Goal: Task Accomplishment & Management: Use online tool/utility

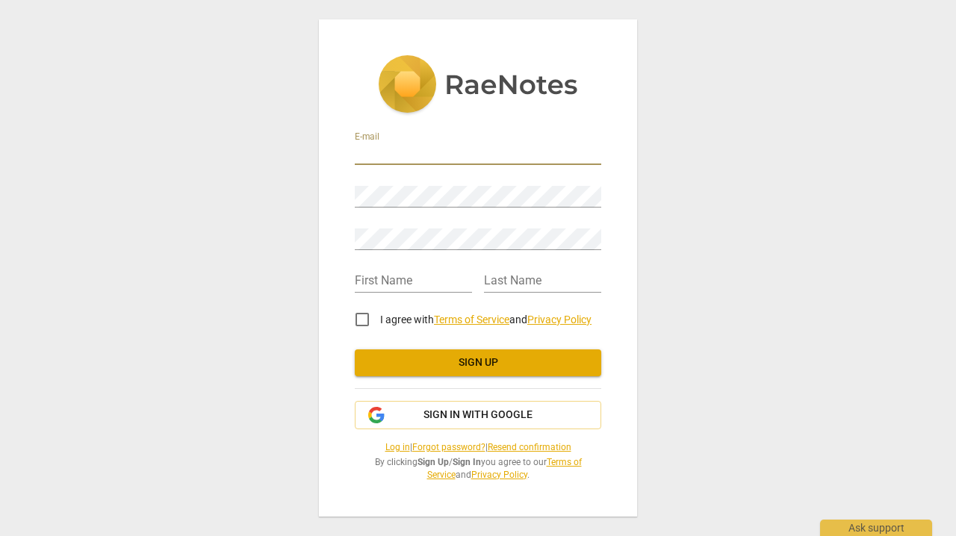
type input "victorianewland@me.com"
click at [359, 321] on input "I agree with Terms of Service and Privacy Policy" at bounding box center [362, 320] width 36 height 36
checkbox input "true"
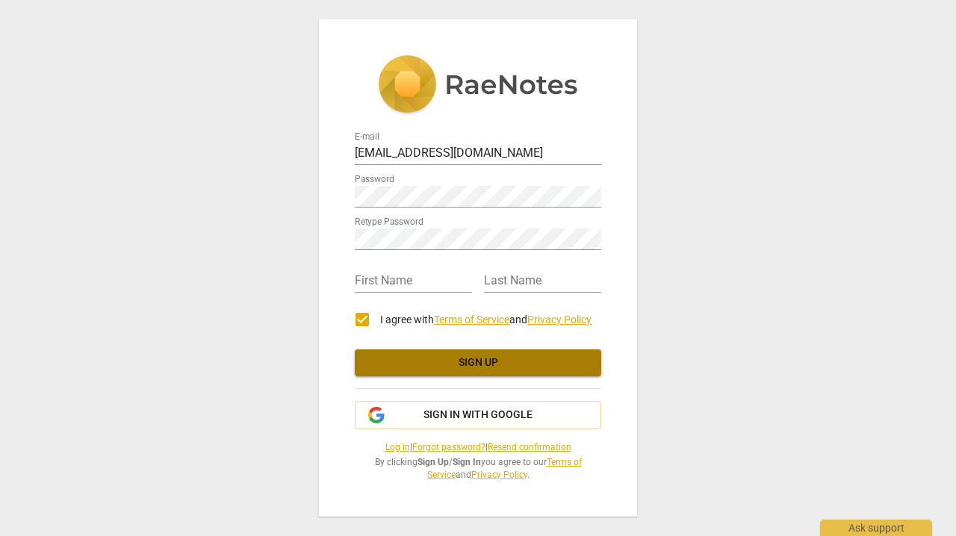
click at [481, 364] on span "Sign up" at bounding box center [478, 363] width 223 height 15
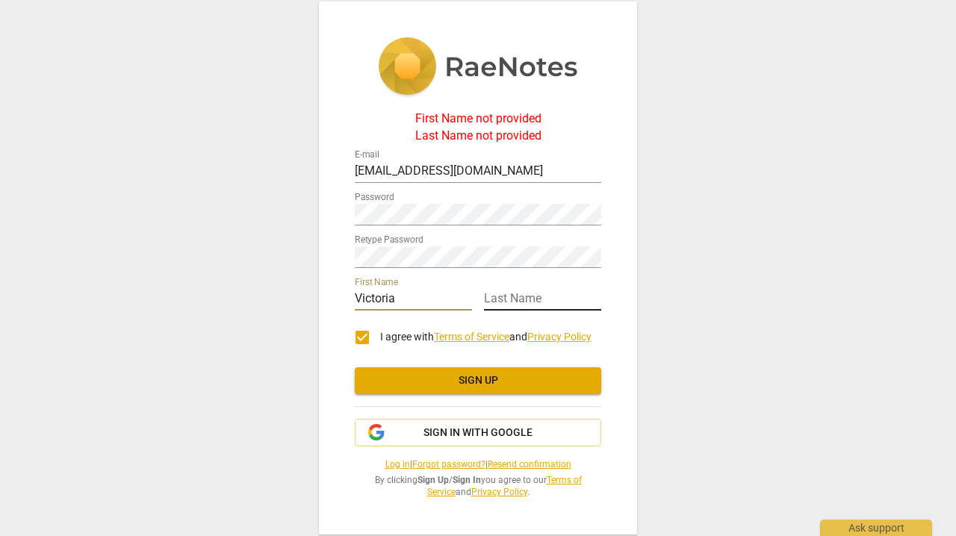
type input "Victoria"
type input "New"
click at [458, 383] on span "Sign up" at bounding box center [478, 381] width 223 height 15
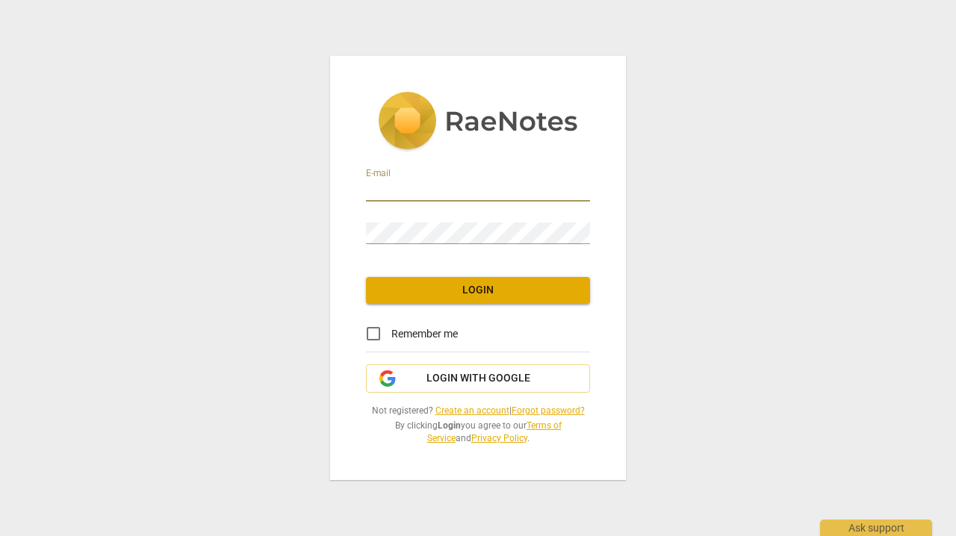
type input "victorianewland@me.com"
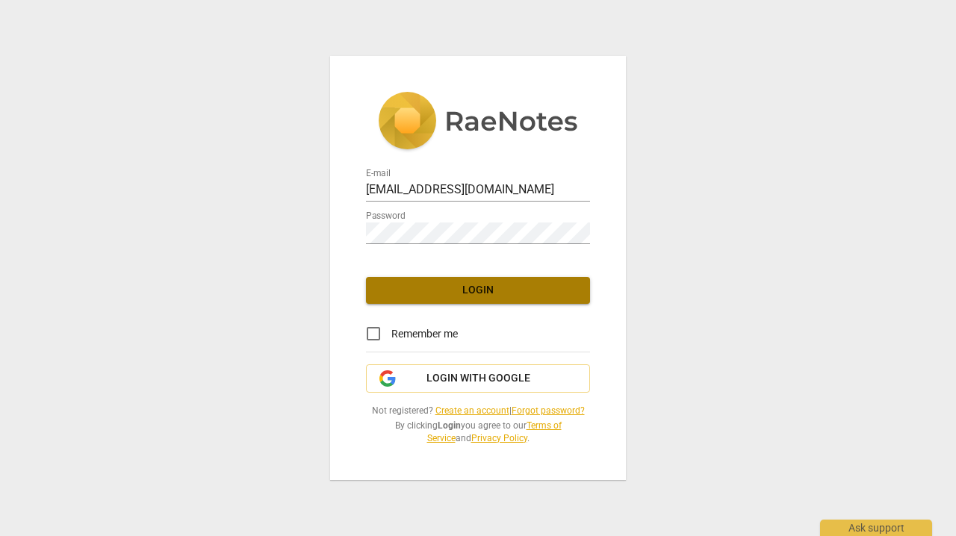
click at [469, 289] on span "Login" at bounding box center [478, 290] width 200 height 15
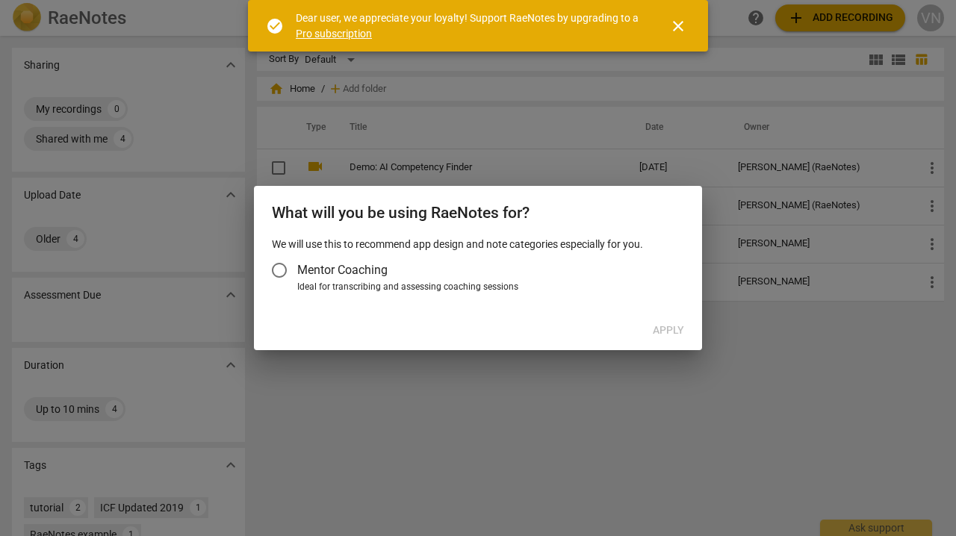
click at [681, 27] on span "close" at bounding box center [678, 26] width 18 height 18
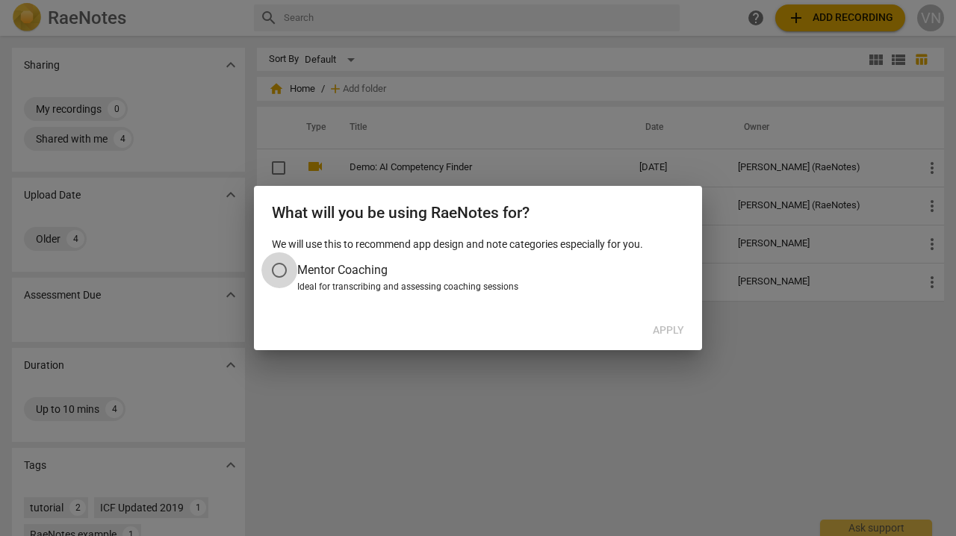
click at [279, 270] on input "Mentor Coaching" at bounding box center [279, 271] width 36 height 36
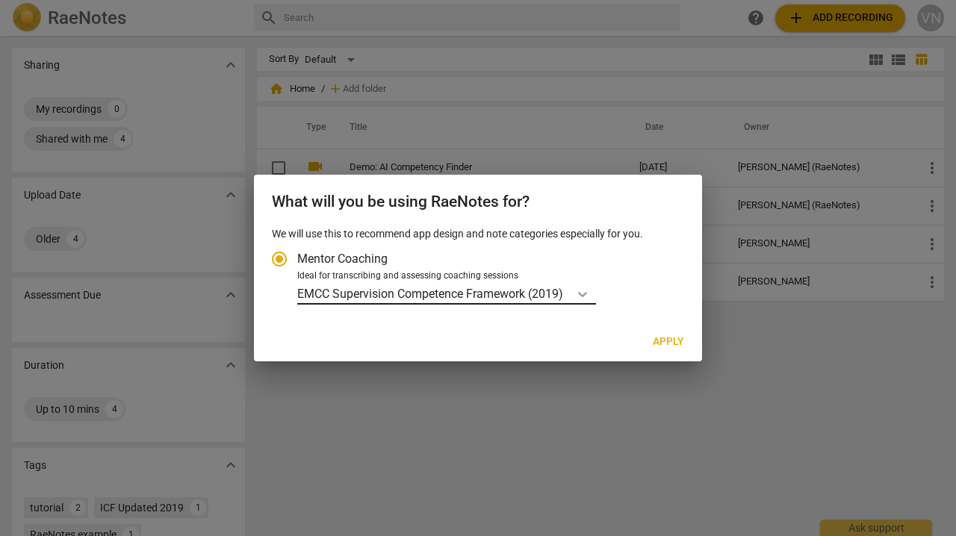
click at [583, 291] on icon "Account type" at bounding box center [582, 294] width 15 height 15
click at [0, 0] on input "Ideal for transcribing and assessing coaching sessions EMCC Supervision Compete…" at bounding box center [0, 0] width 0 height 0
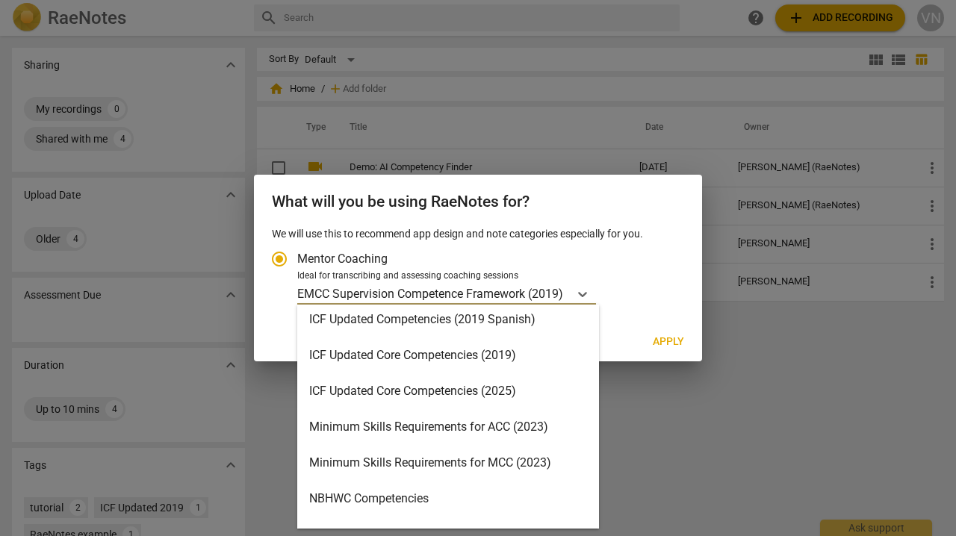
scroll to position [254, 0]
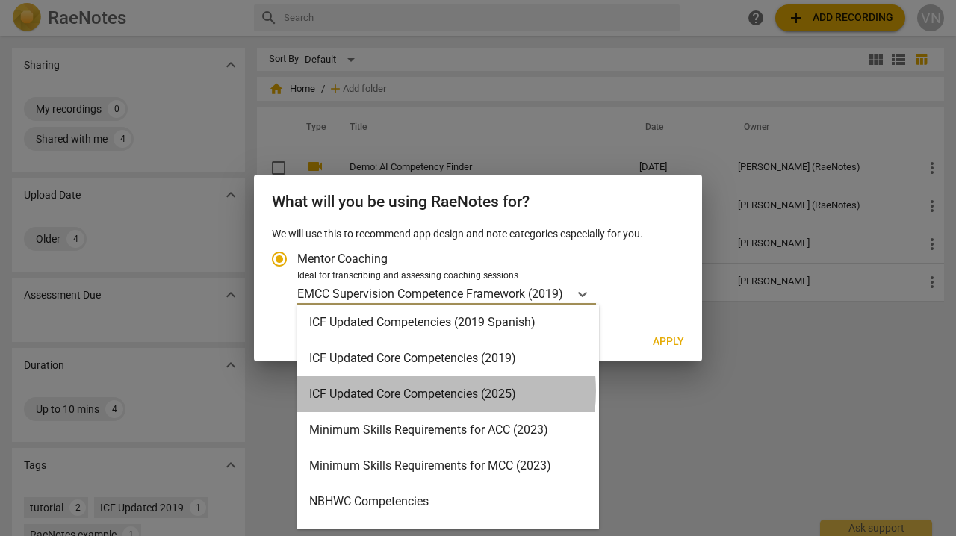
click at [430, 391] on div "ICF Updated Core Competencies (2025)" at bounding box center [448, 395] width 302 height 36
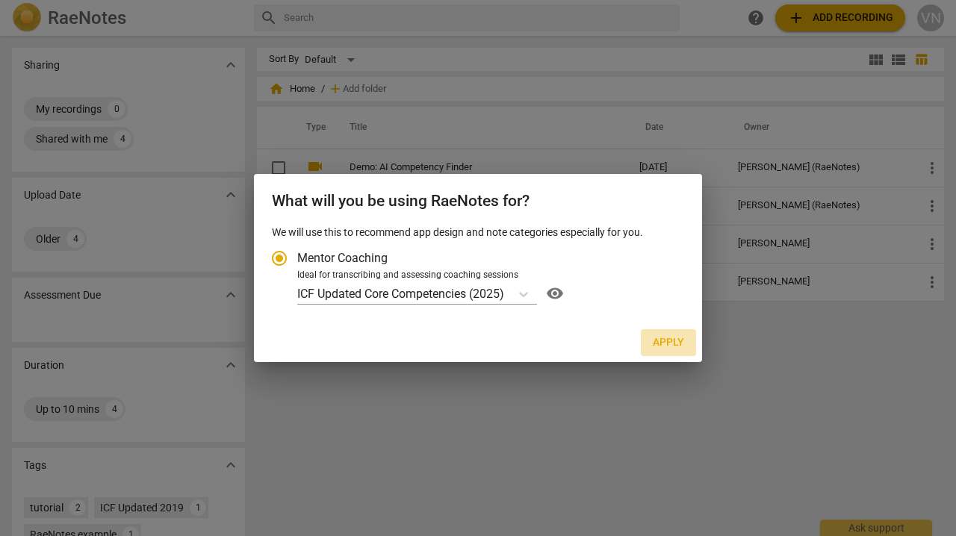
click at [661, 341] on span "Apply" at bounding box center [668, 342] width 31 height 15
radio input "false"
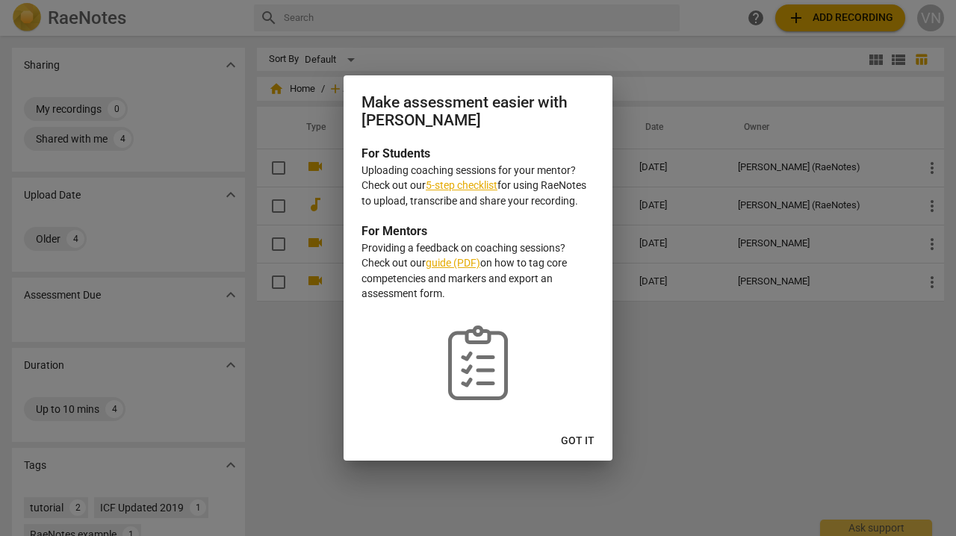
click at [459, 188] on link "5-step checklist" at bounding box center [462, 185] width 72 height 12
click at [445, 261] on link "guide (PDF)" at bounding box center [453, 263] width 55 height 12
click at [578, 437] on span "Got it" at bounding box center [578, 441] width 34 height 15
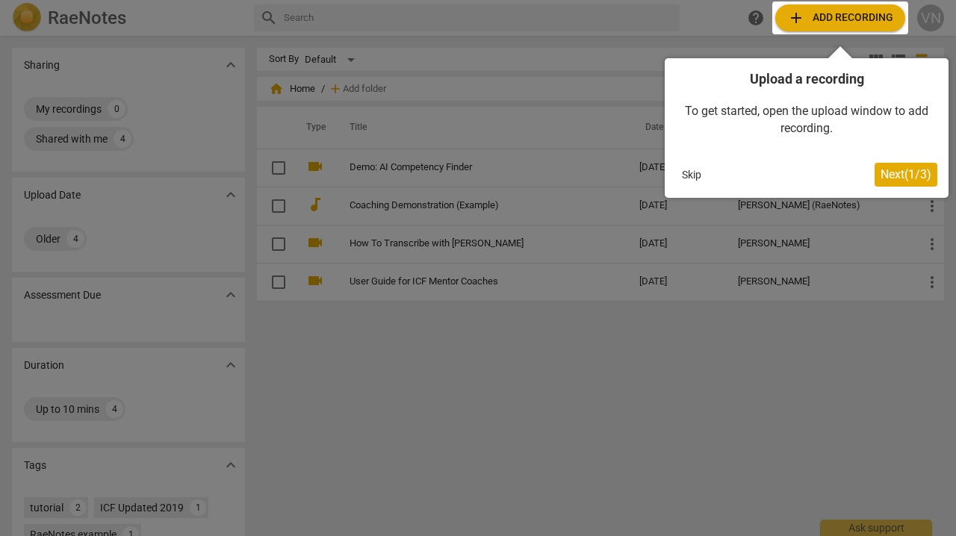
click at [885, 170] on span "Next ( 1 / 3 )" at bounding box center [906, 174] width 51 height 14
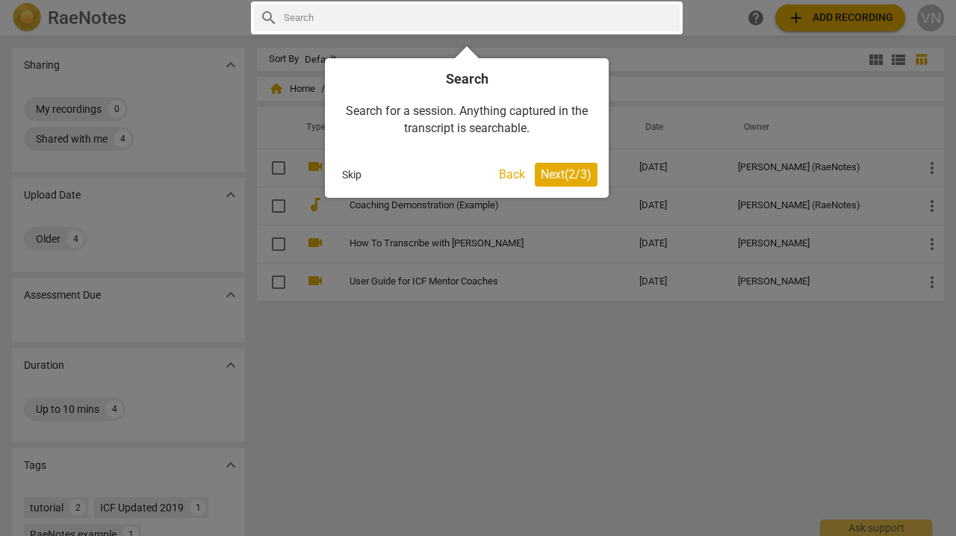
click at [550, 173] on span "Next ( 2 / 3 )" at bounding box center [566, 174] width 51 height 14
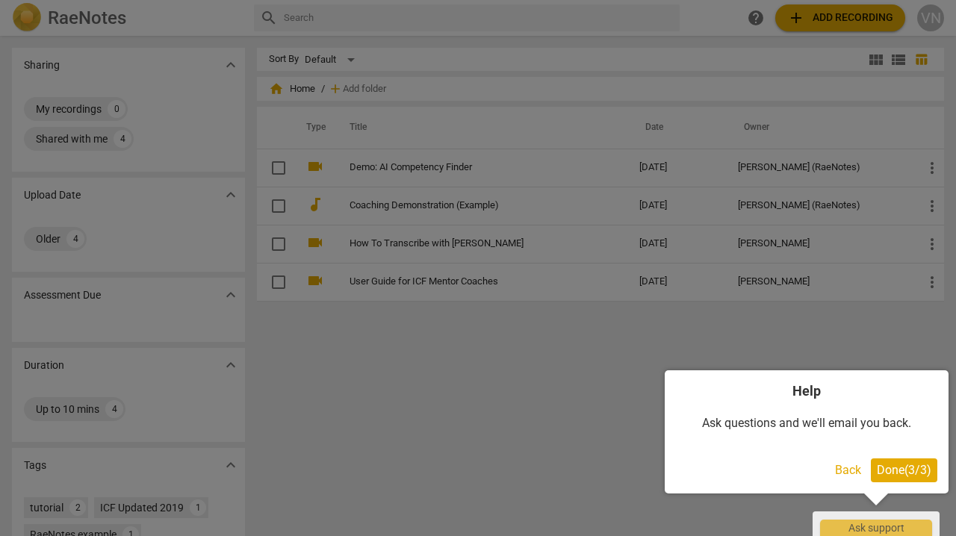
click at [896, 472] on span "Done ( 3 / 3 )" at bounding box center [904, 470] width 55 height 14
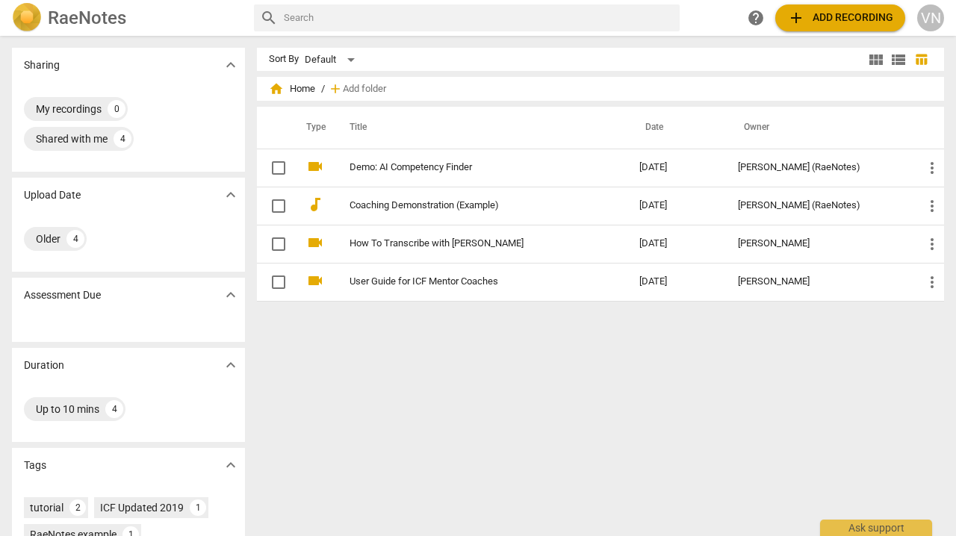
click at [397, 167] on link "Demo: AI Competency Finder" at bounding box center [468, 167] width 236 height 11
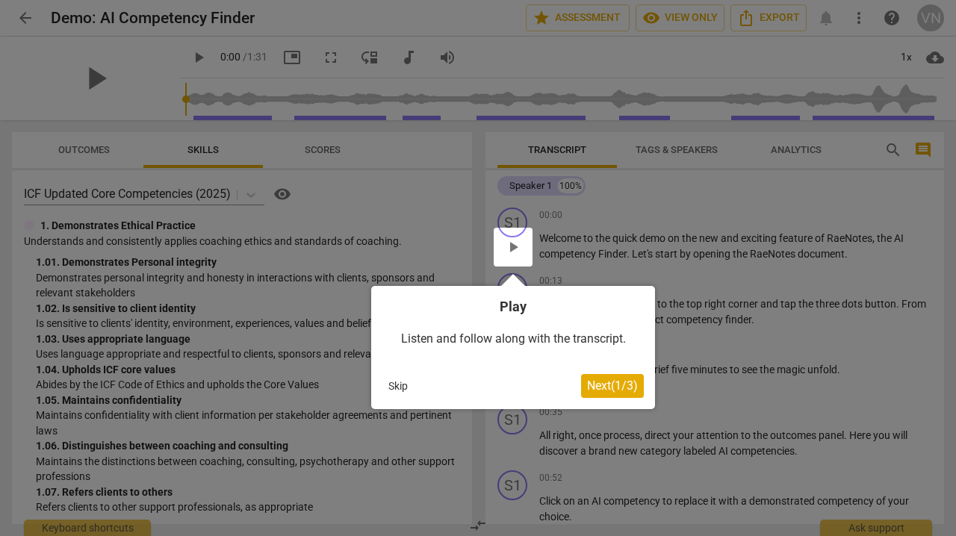
click at [600, 387] on span "Next ( 1 / 3 )" at bounding box center [612, 386] width 51 height 14
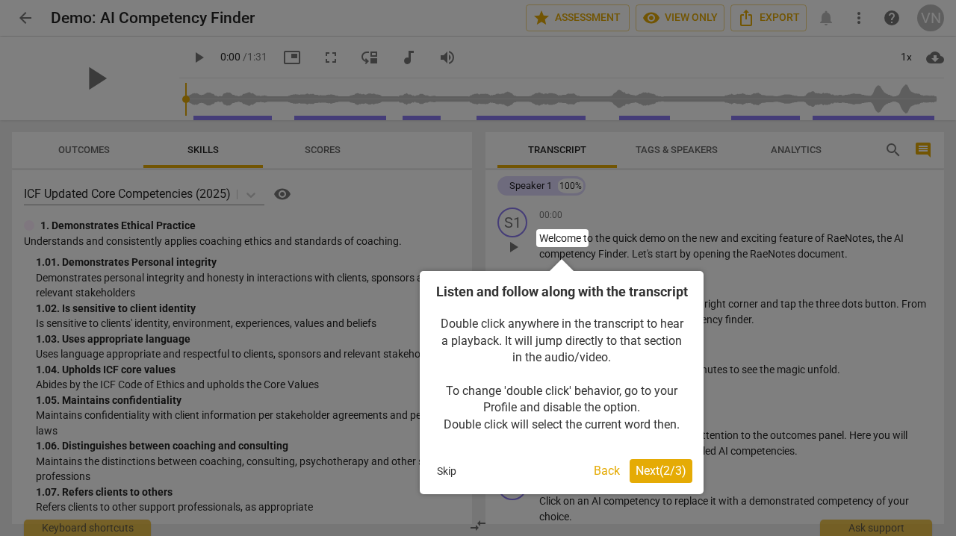
click at [645, 478] on span "Next ( 2 / 3 )" at bounding box center [661, 471] width 51 height 14
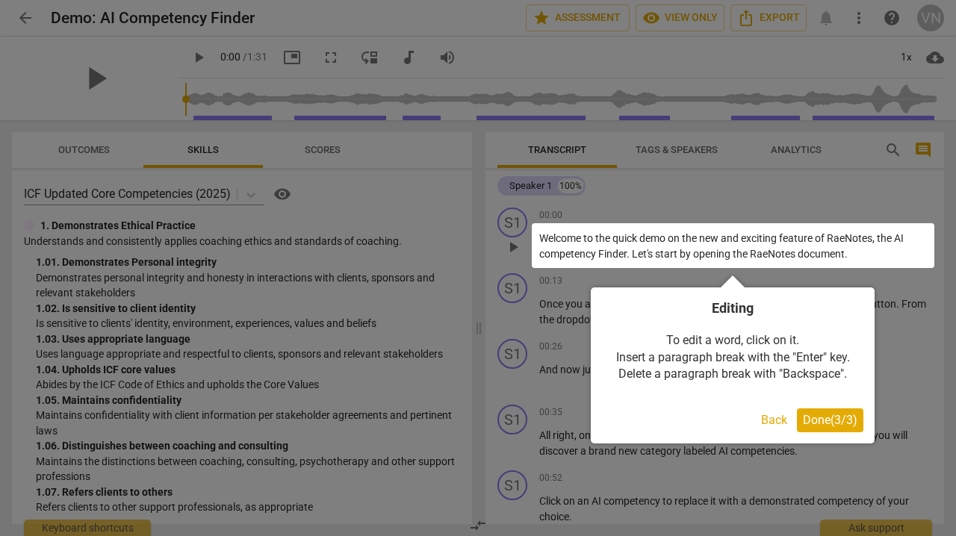
click at [812, 420] on span "Done ( 3 / 3 )" at bounding box center [830, 420] width 55 height 14
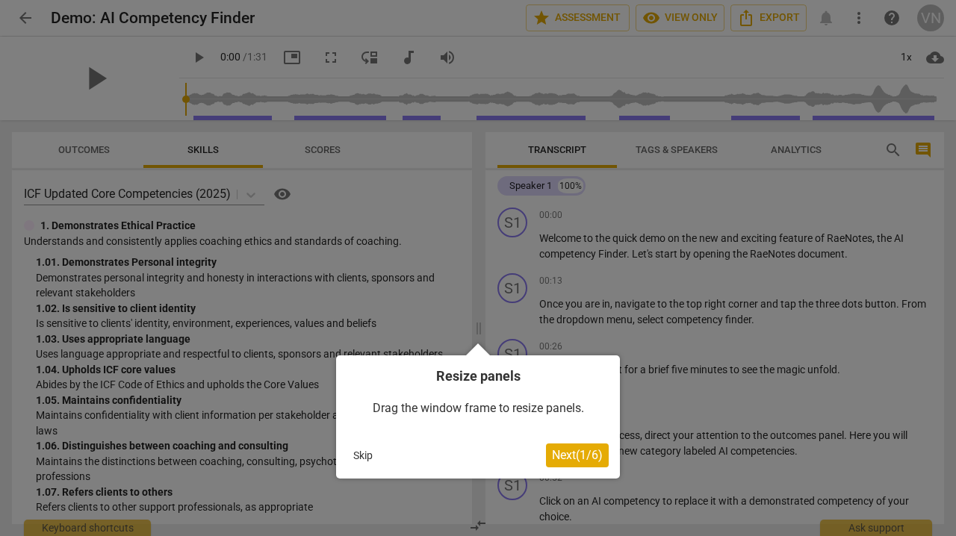
click at [575, 456] on span "Next ( 1 / 6 )" at bounding box center [577, 455] width 51 height 14
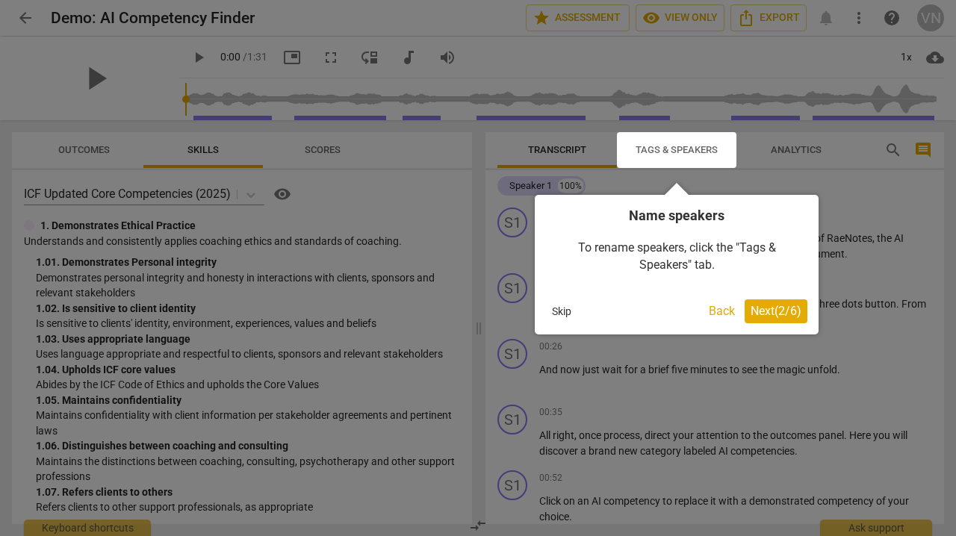
click at [764, 313] on span "Next ( 2 / 6 )" at bounding box center [776, 311] width 51 height 14
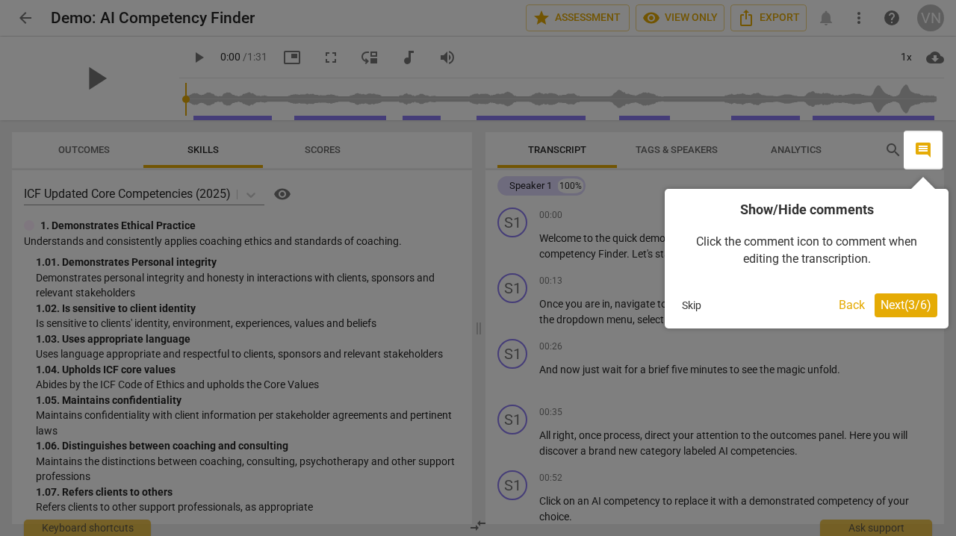
click at [902, 302] on span "Next ( 3 / 6 )" at bounding box center [906, 305] width 51 height 14
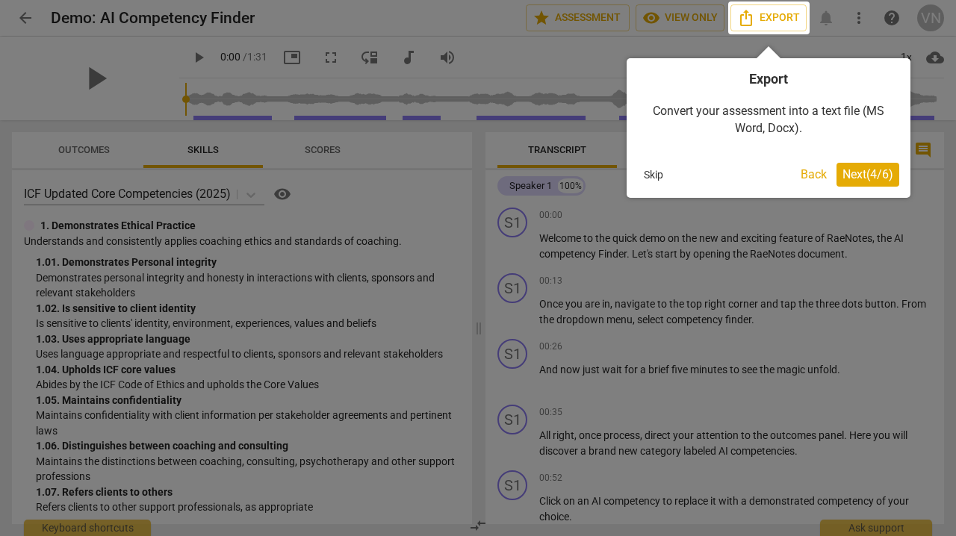
click at [866, 176] on span "Next ( 4 / 6 )" at bounding box center [868, 174] width 51 height 14
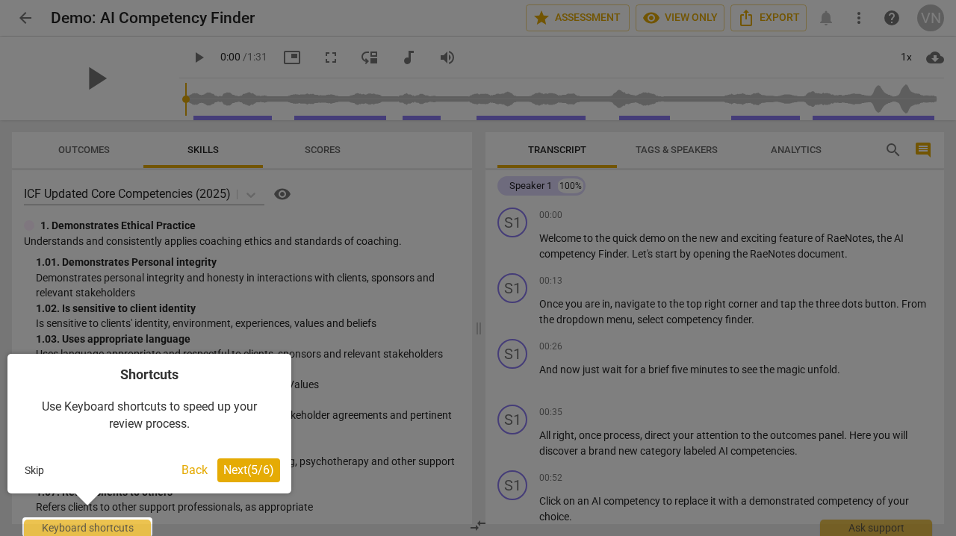
click at [236, 467] on span "Next ( 5 / 6 )" at bounding box center [248, 470] width 51 height 14
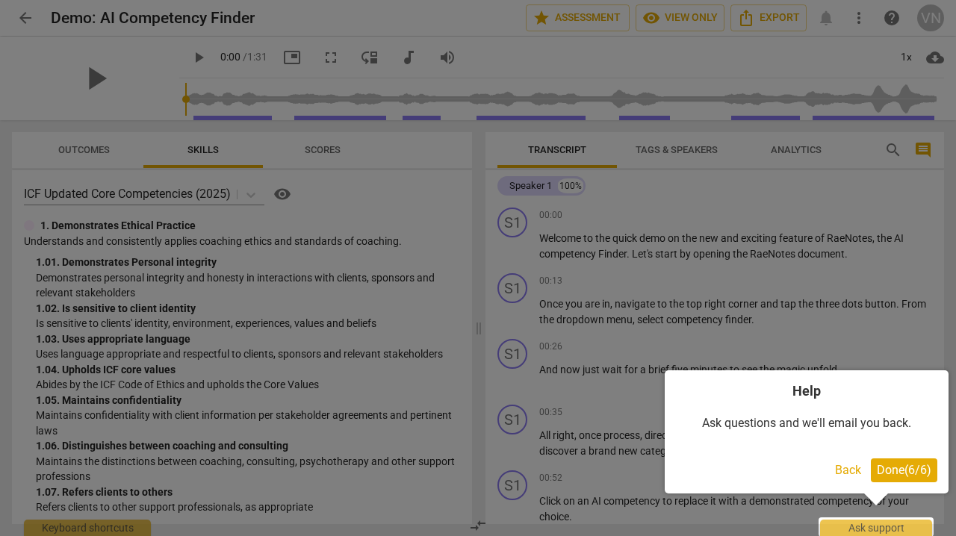
click at [885, 470] on span "Done ( 6 / 6 )" at bounding box center [904, 470] width 55 height 14
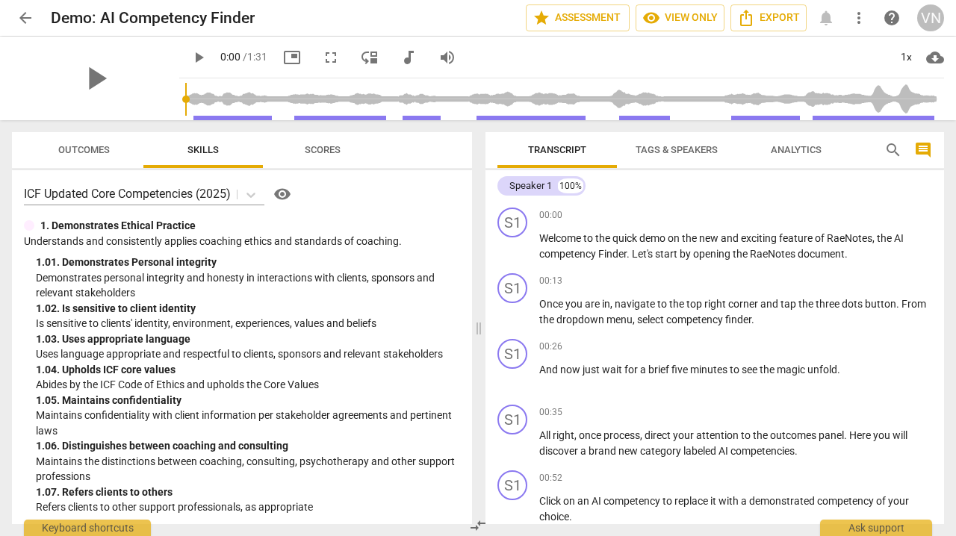
click at [323, 150] on span "Scores" at bounding box center [323, 149] width 36 height 11
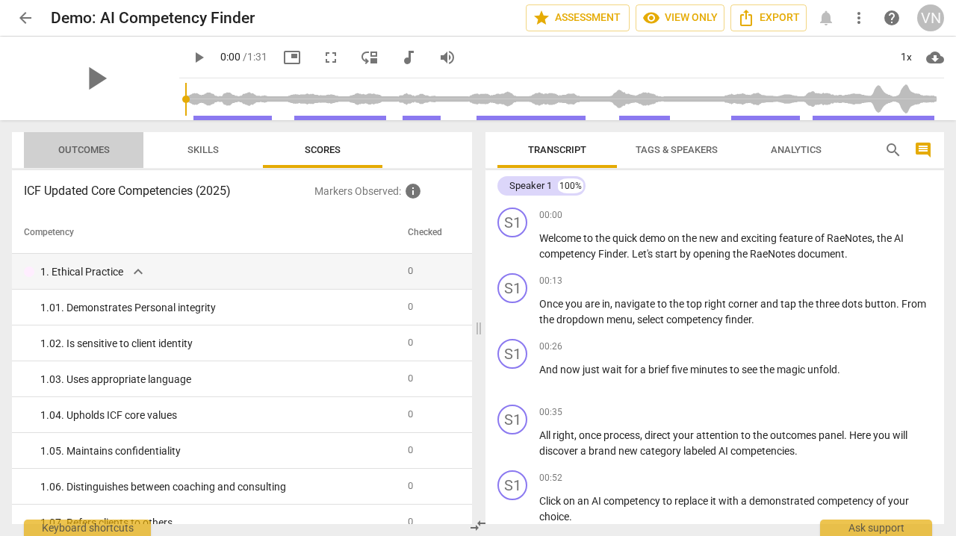
click at [84, 143] on span "Outcomes" at bounding box center [83, 150] width 87 height 20
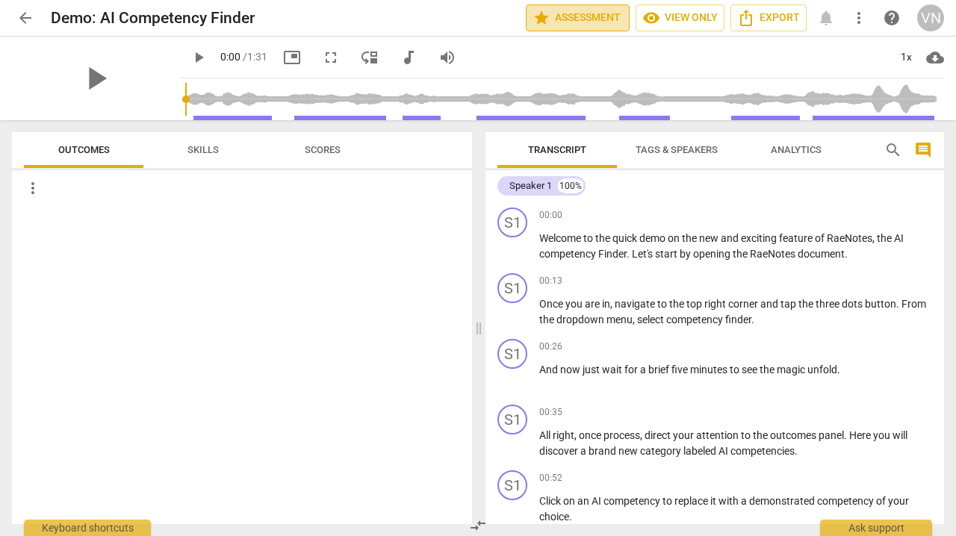
click at [587, 18] on span "star Assessment" at bounding box center [578, 18] width 90 height 18
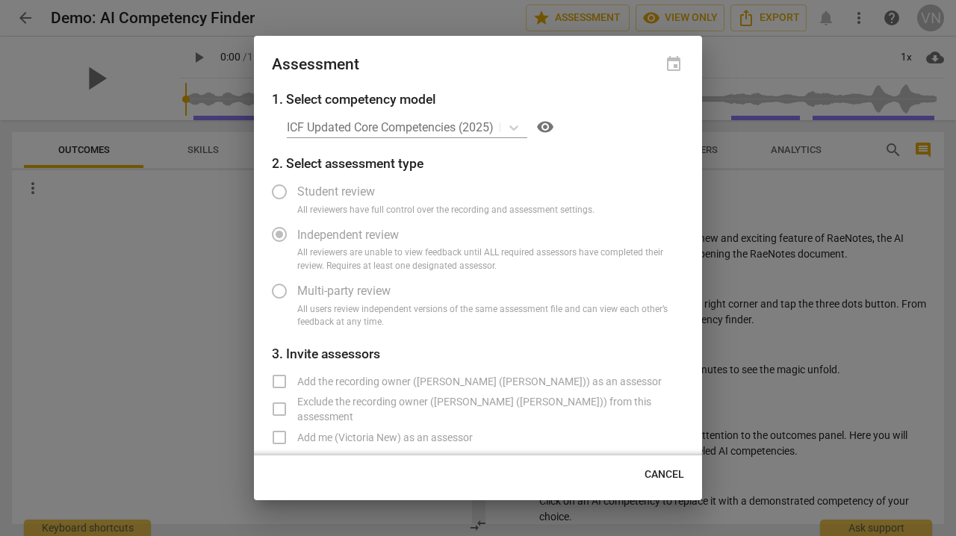
click at [165, 311] on div at bounding box center [478, 268] width 956 height 536
radio input "false"
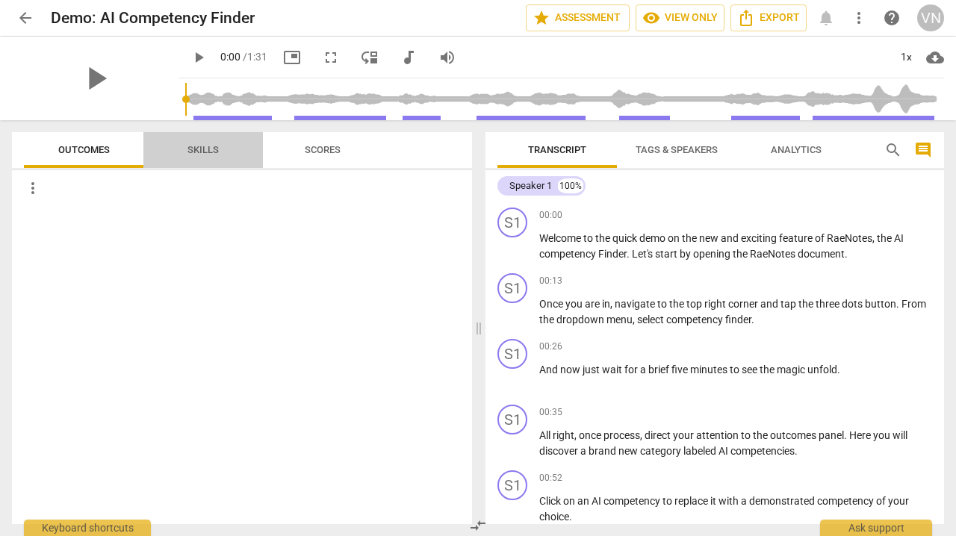
click at [202, 145] on span "Skills" at bounding box center [203, 149] width 31 height 11
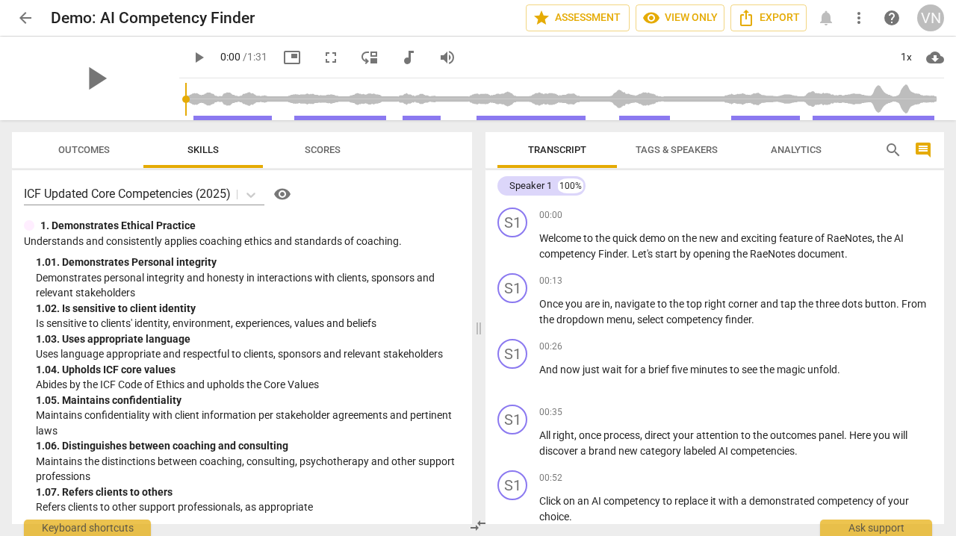
click at [182, 403] on div "1. 05. Maintains confidentiality" at bounding box center [248, 401] width 424 height 16
click at [24, 17] on span "arrow_back" at bounding box center [25, 18] width 18 height 18
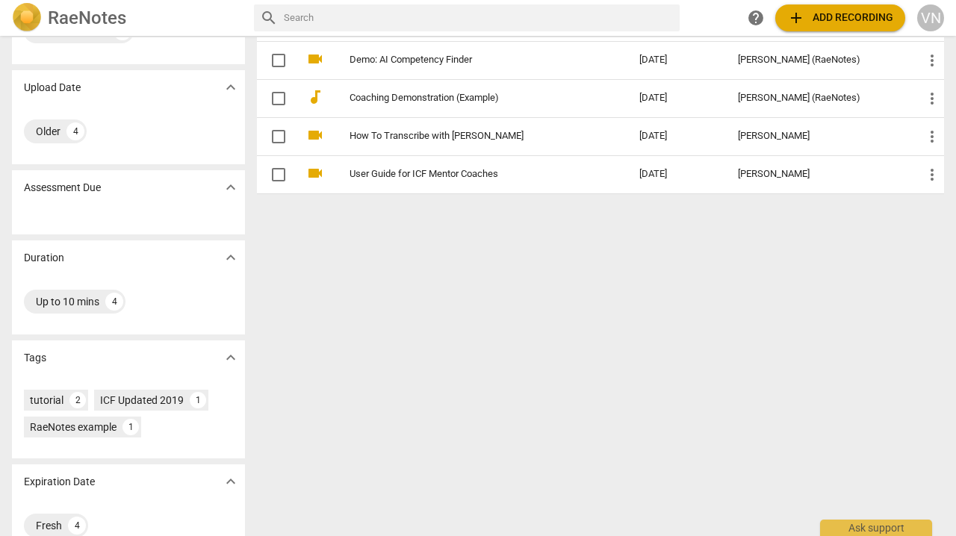
scroll to position [136, 0]
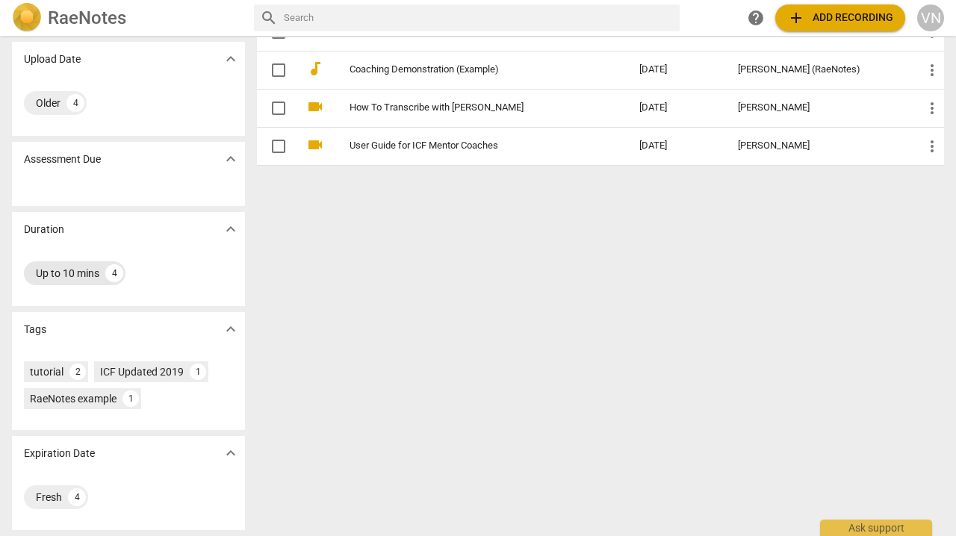
click at [64, 273] on div "Up to 10 mins" at bounding box center [68, 273] width 64 height 15
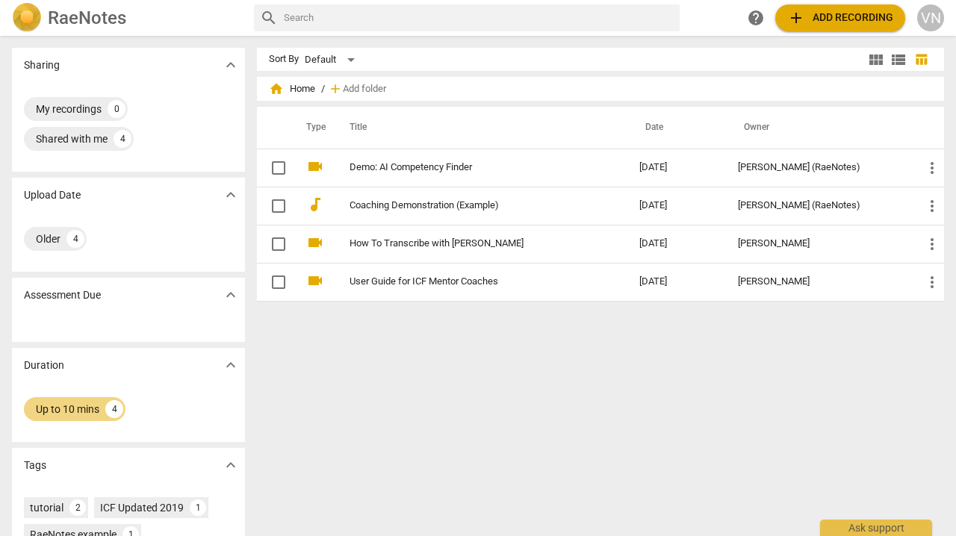
click at [429, 434] on div "Sort By Default view_module view_list table_chart home Home / add Add folder Ty…" at bounding box center [606, 286] width 699 height 477
click at [74, 109] on div "My recordings" at bounding box center [69, 109] width 66 height 15
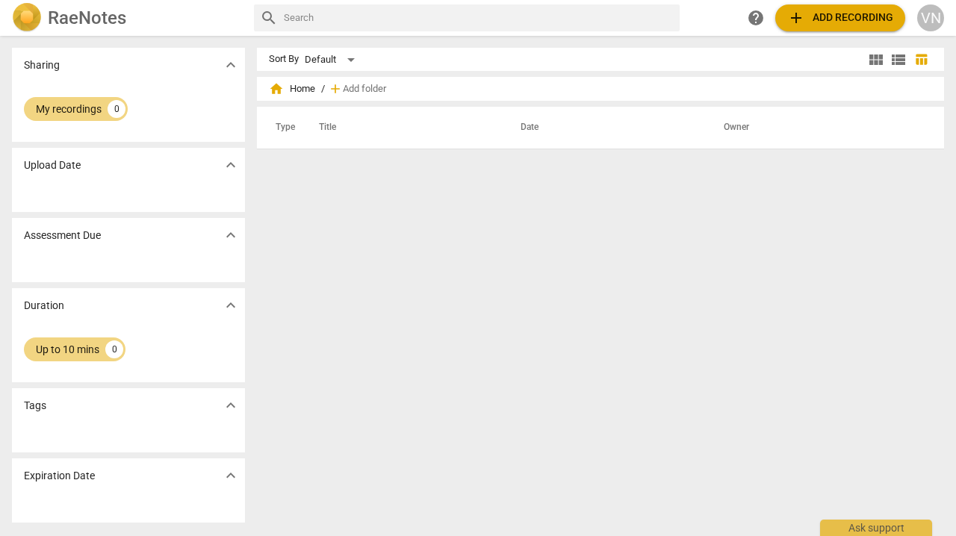
click at [89, 16] on h2 "RaeNotes" at bounding box center [87, 17] width 78 height 21
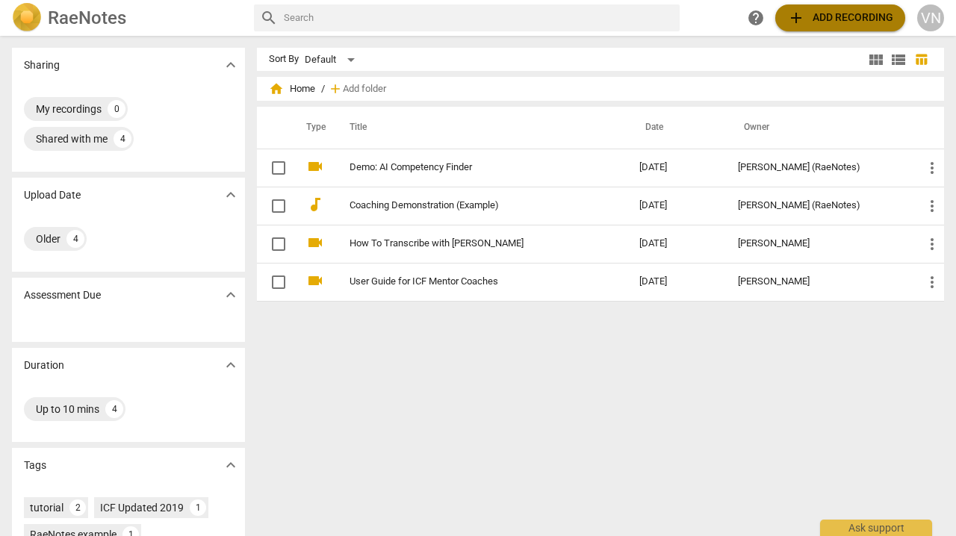
click at [816, 13] on span "add Add recording" at bounding box center [840, 18] width 106 height 18
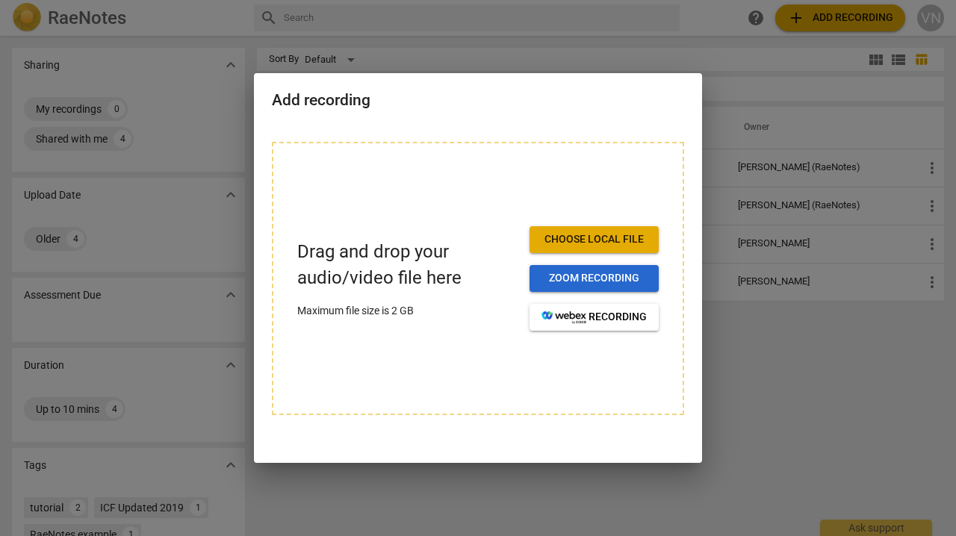
click at [585, 276] on span "Zoom recording" at bounding box center [594, 278] width 105 height 15
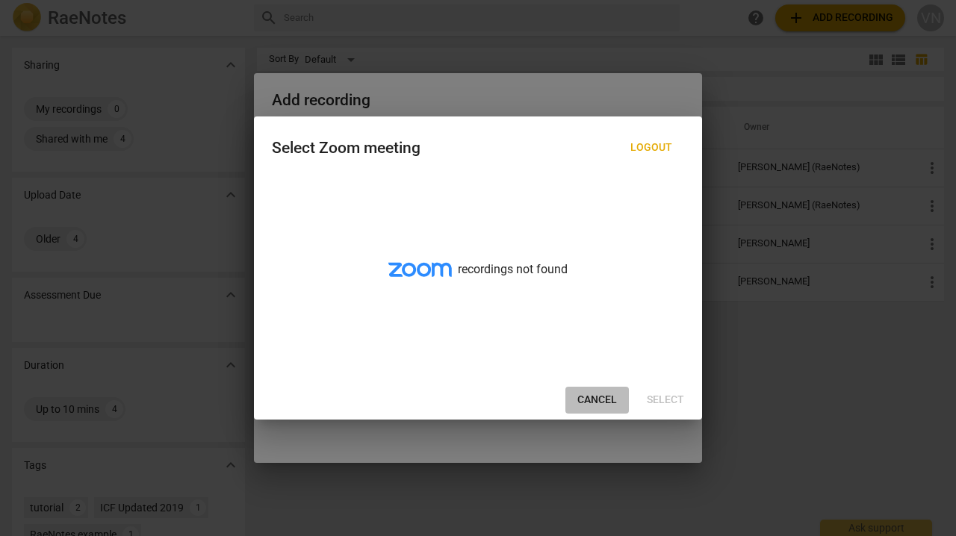
click at [468, 402] on span "Cancel" at bounding box center [597, 400] width 40 height 15
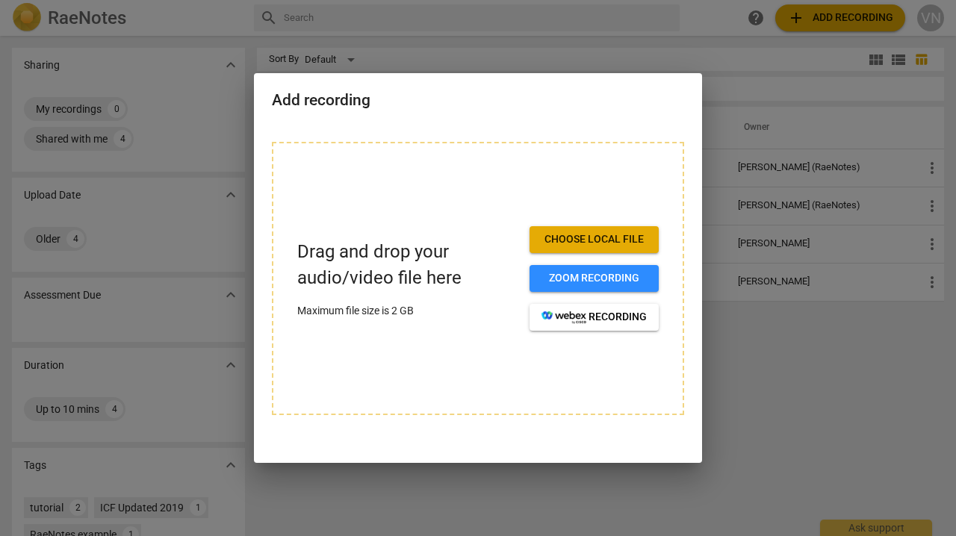
click at [468, 238] on span "Choose local file" at bounding box center [594, 239] width 105 height 15
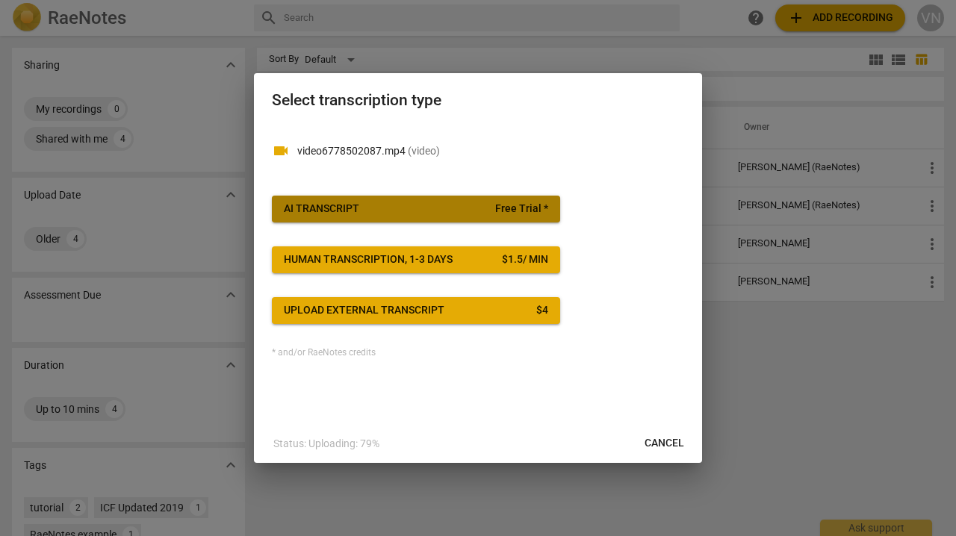
click at [376, 202] on span "AI Transcript Free Trial *" at bounding box center [416, 209] width 264 height 15
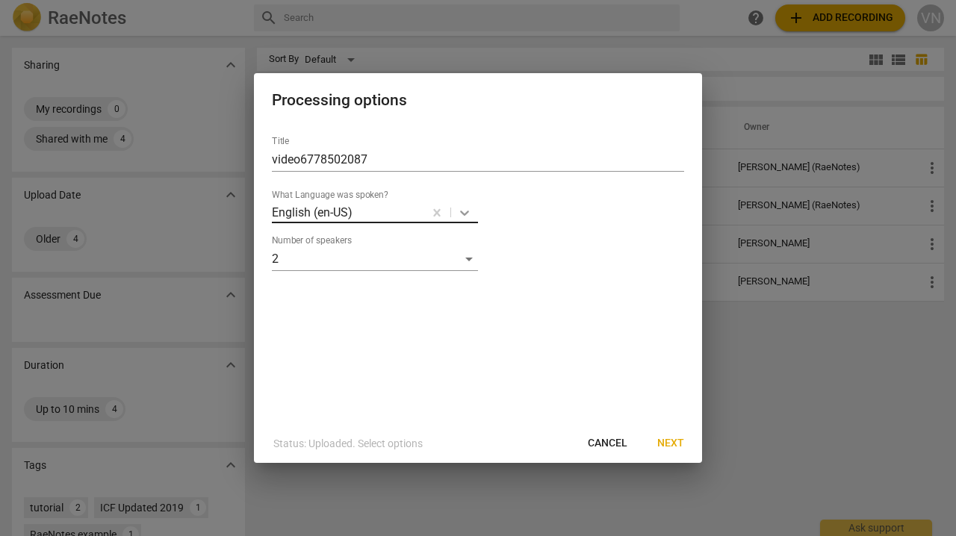
click at [466, 210] on icon at bounding box center [464, 212] width 15 height 15
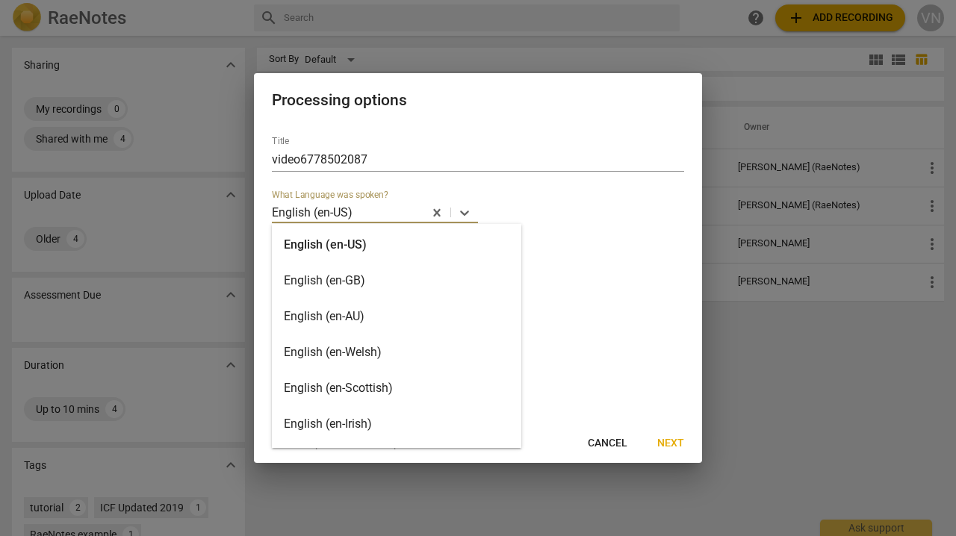
click at [423, 278] on div "English (en-GB)" at bounding box center [397, 281] width 250 height 36
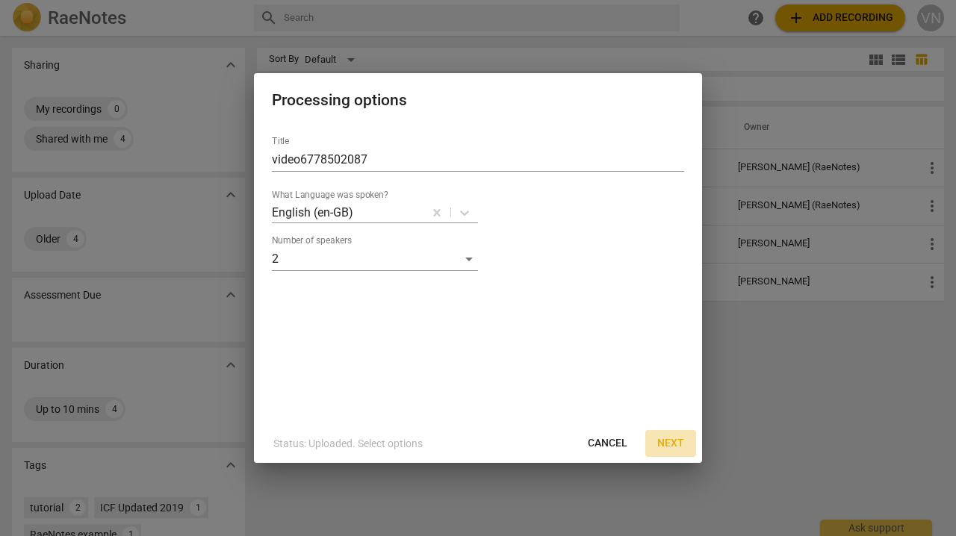
click at [468, 441] on span "Next" at bounding box center [670, 443] width 27 height 15
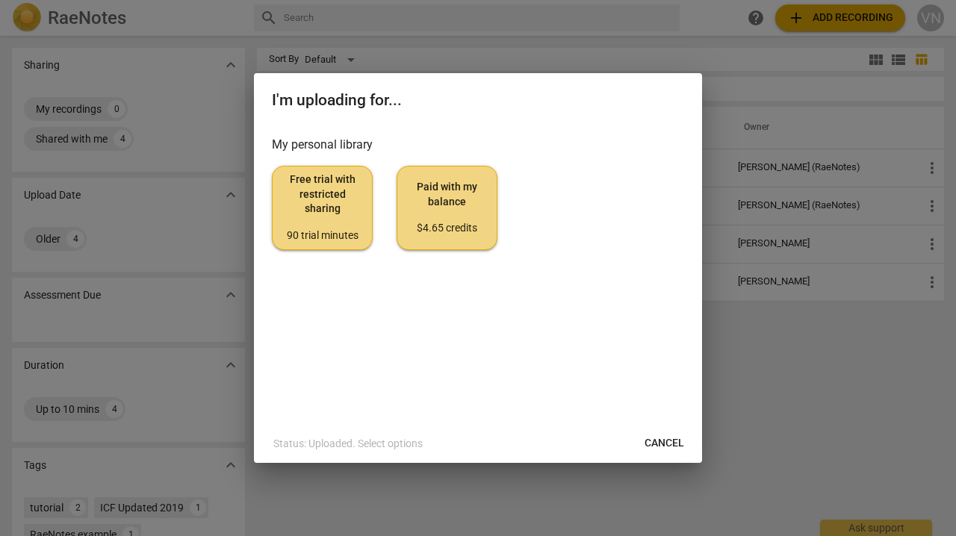
click at [321, 200] on span "Free trial with restricted sharing 90 trial minutes" at bounding box center [322, 208] width 75 height 70
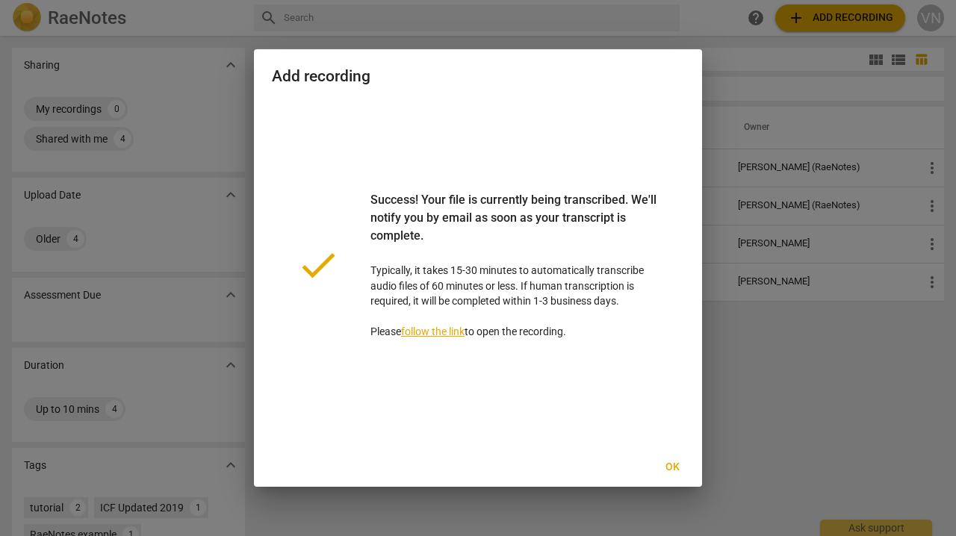
click at [434, 330] on link "follow the link" at bounding box center [433, 332] width 64 height 12
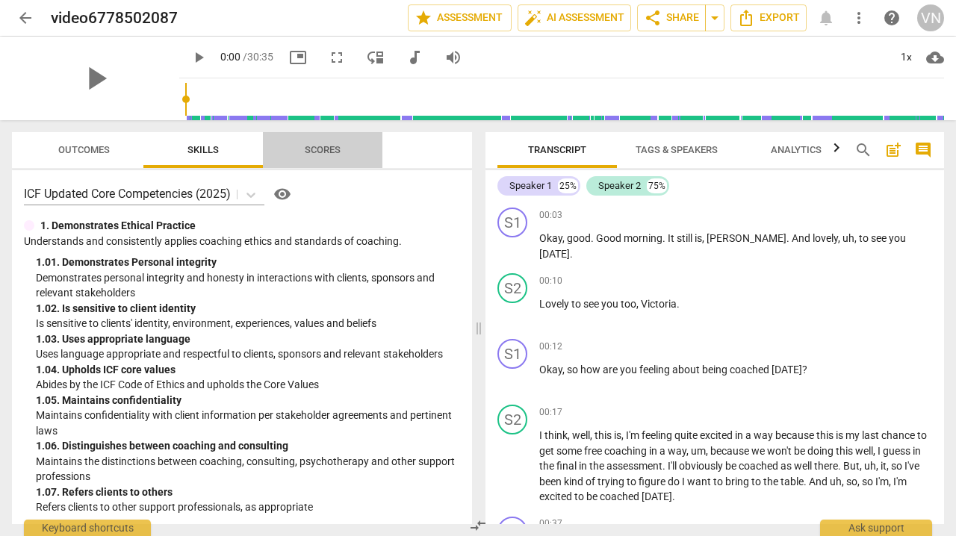
click at [323, 149] on span "Scores" at bounding box center [323, 149] width 36 height 11
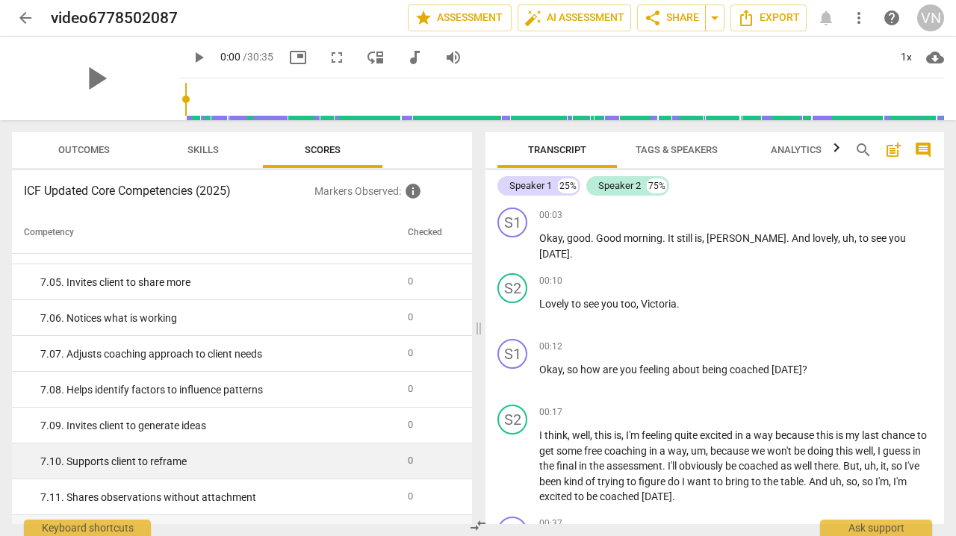
scroll to position [1876, 0]
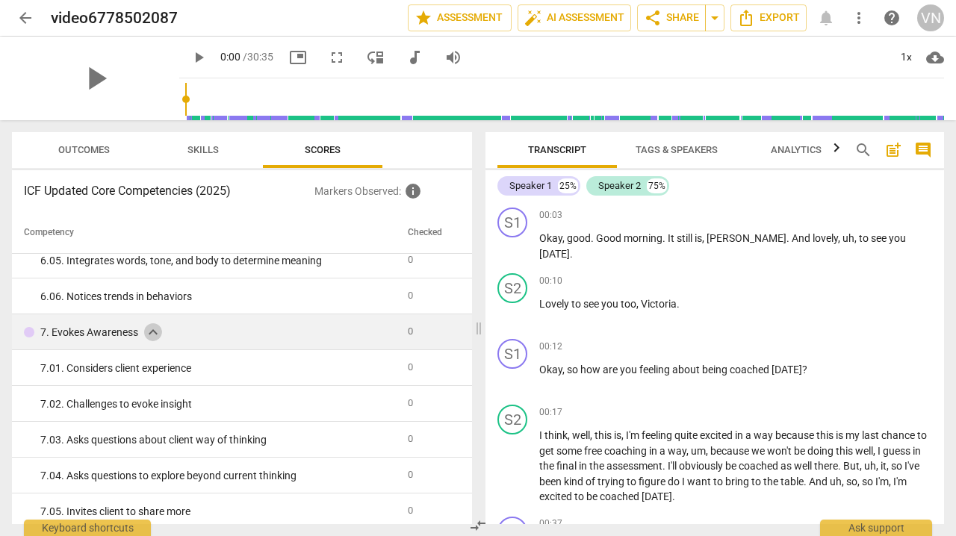
click at [149, 334] on span "expand_more" at bounding box center [153, 332] width 18 height 18
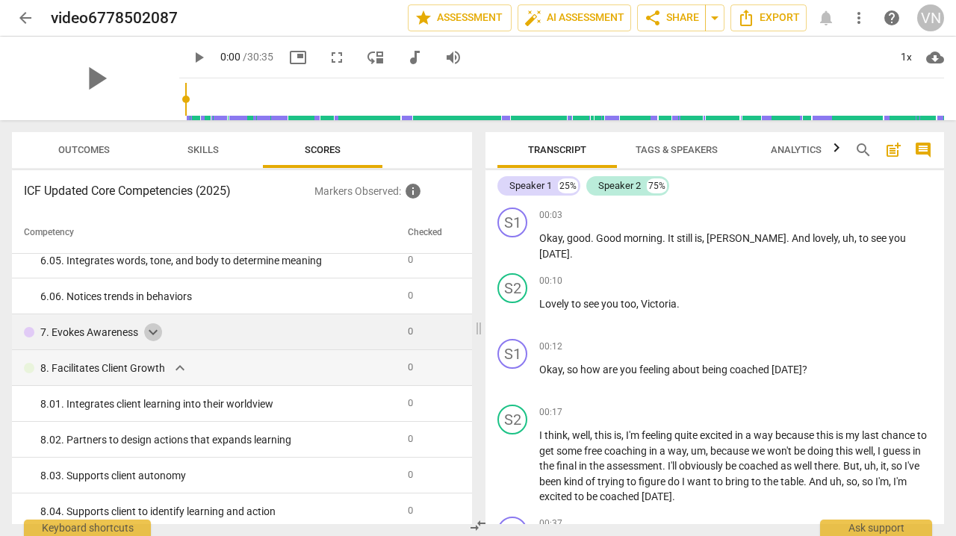
click at [152, 329] on span "expand_more" at bounding box center [153, 332] width 18 height 18
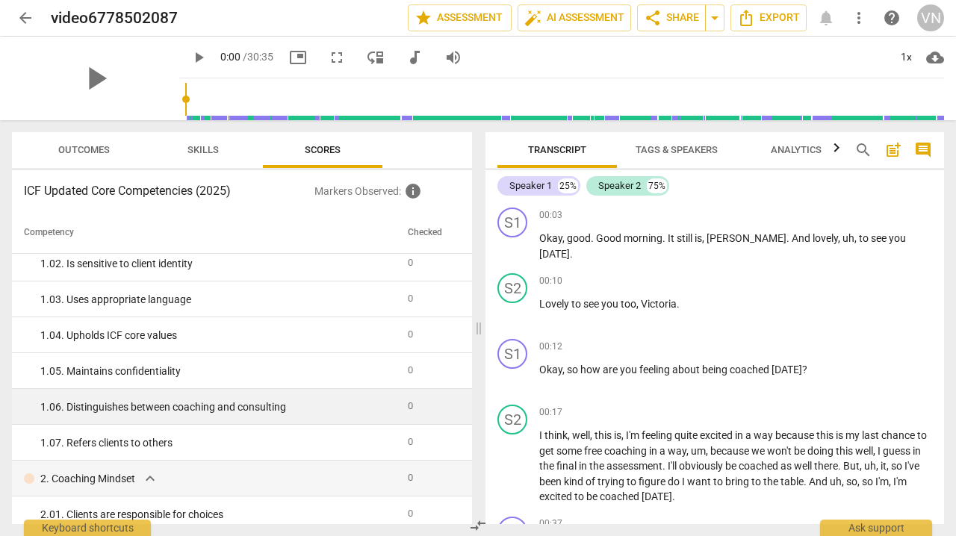
scroll to position [0, 0]
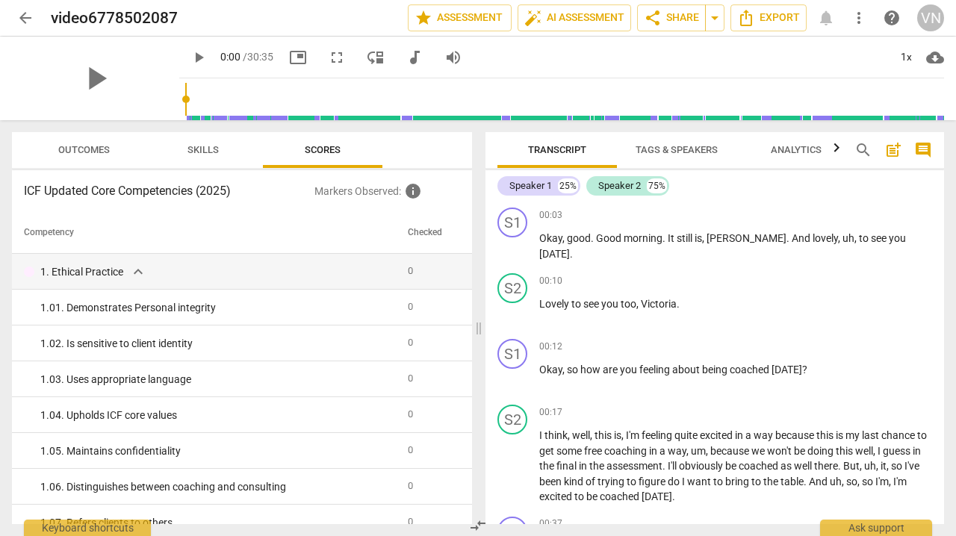
click at [210, 152] on span "Skills" at bounding box center [203, 149] width 31 height 11
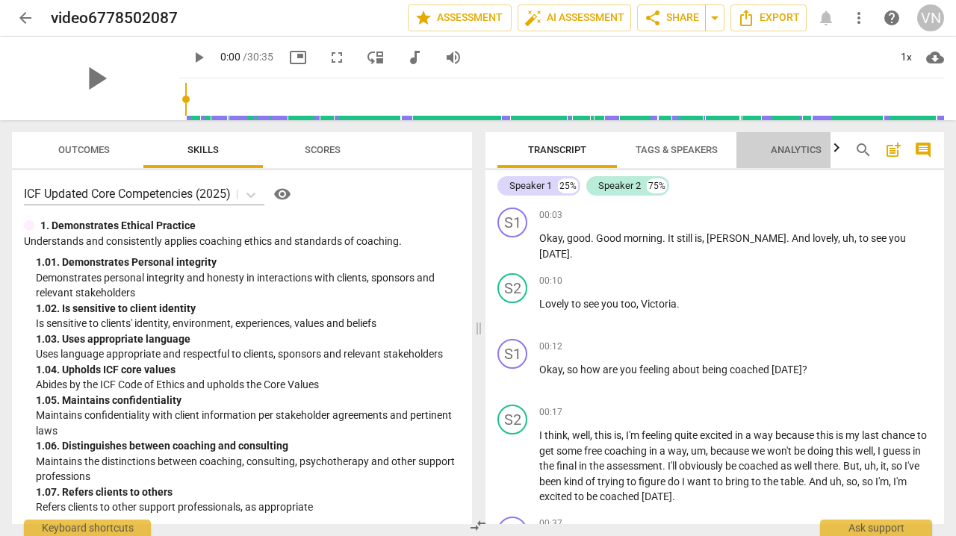
click at [468, 147] on span "Analytics" at bounding box center [796, 149] width 51 height 11
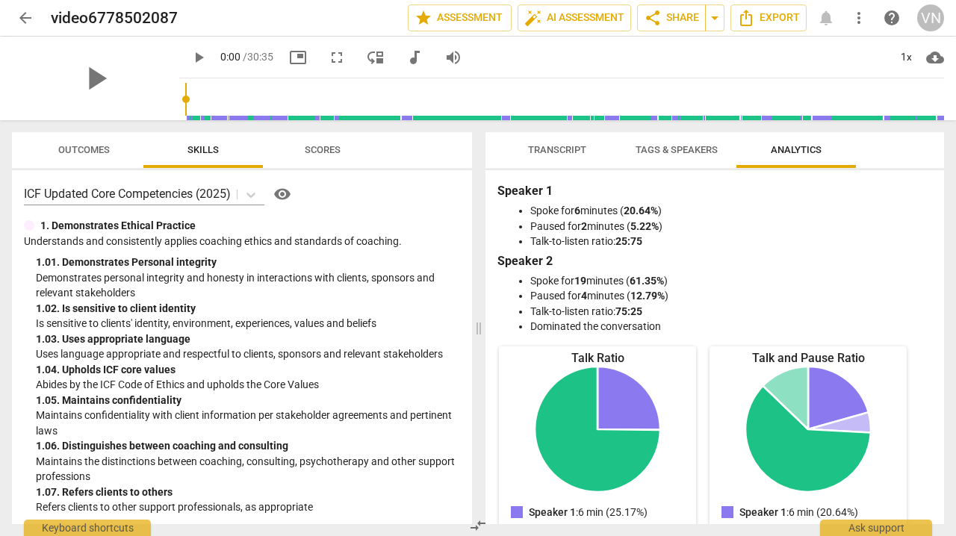
click at [468, 147] on span "Tags & Speakers" at bounding box center [677, 149] width 82 height 11
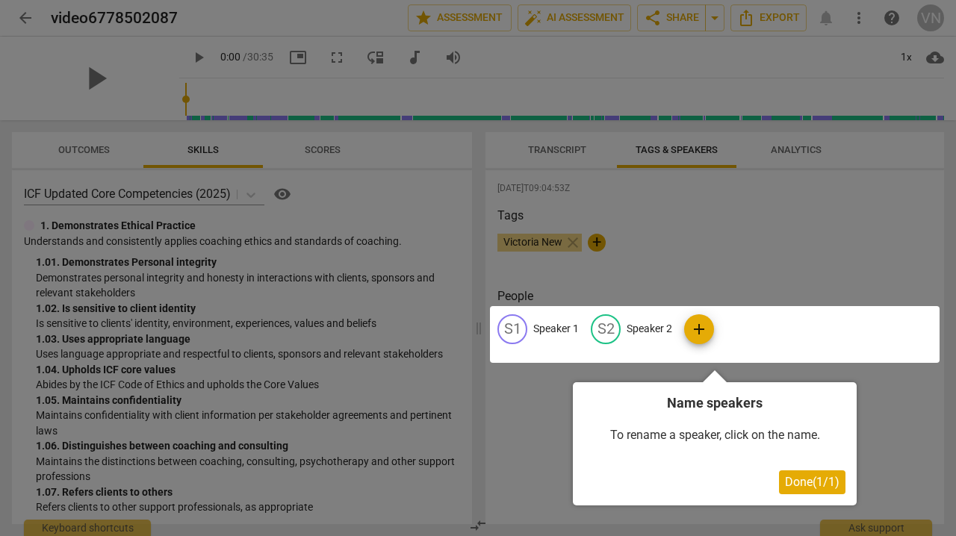
click at [468, 329] on div at bounding box center [715, 334] width 450 height 57
click at [468, 327] on div at bounding box center [715, 334] width 450 height 57
click at [468, 328] on div at bounding box center [715, 334] width 450 height 57
click at [468, 326] on div at bounding box center [715, 334] width 450 height 57
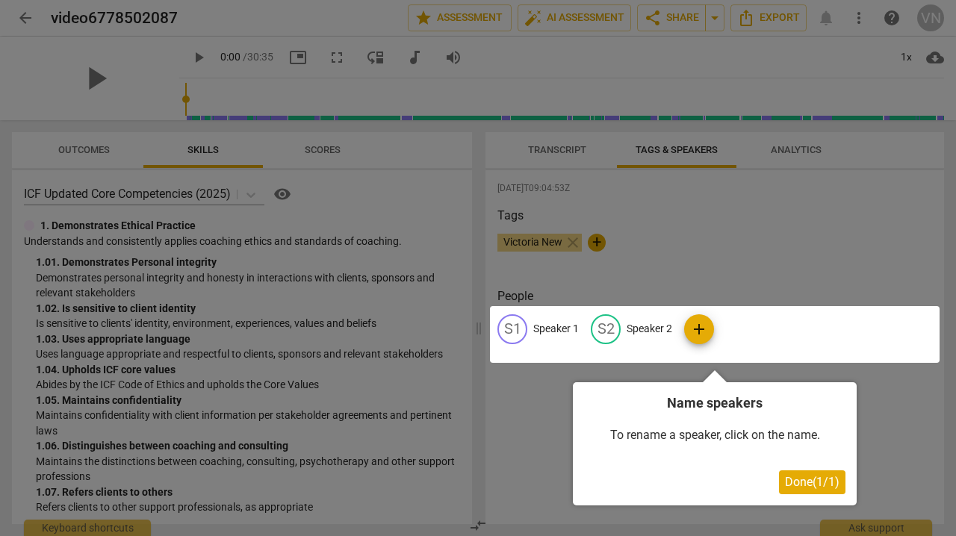
click at [468, 326] on div at bounding box center [715, 334] width 450 height 57
click at [468, 482] on span "Done ( 1 / 1 )" at bounding box center [812, 482] width 55 height 14
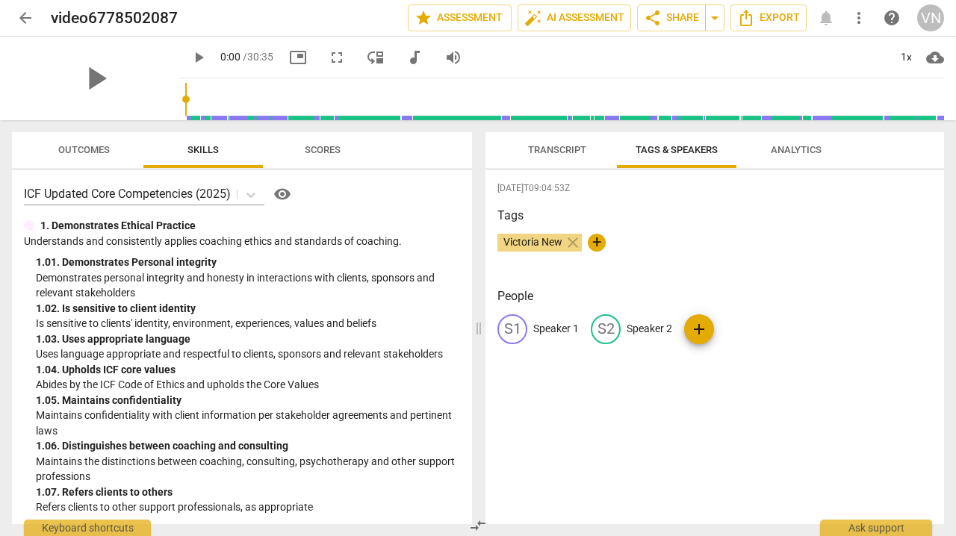
click at [468, 331] on p "Speaker 1" at bounding box center [556, 329] width 46 height 16
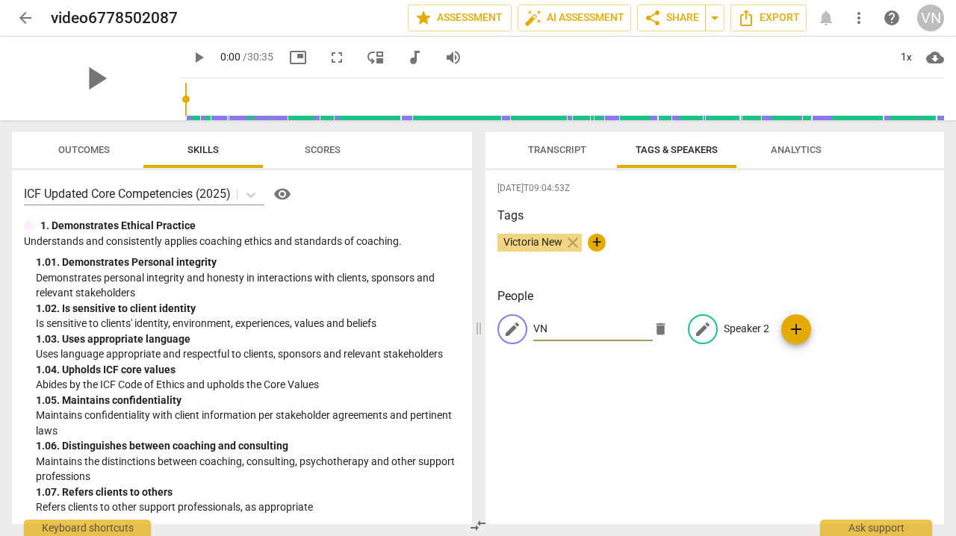
type input "VN"
click at [468, 323] on p "Speaker 2" at bounding box center [747, 329] width 46 height 16
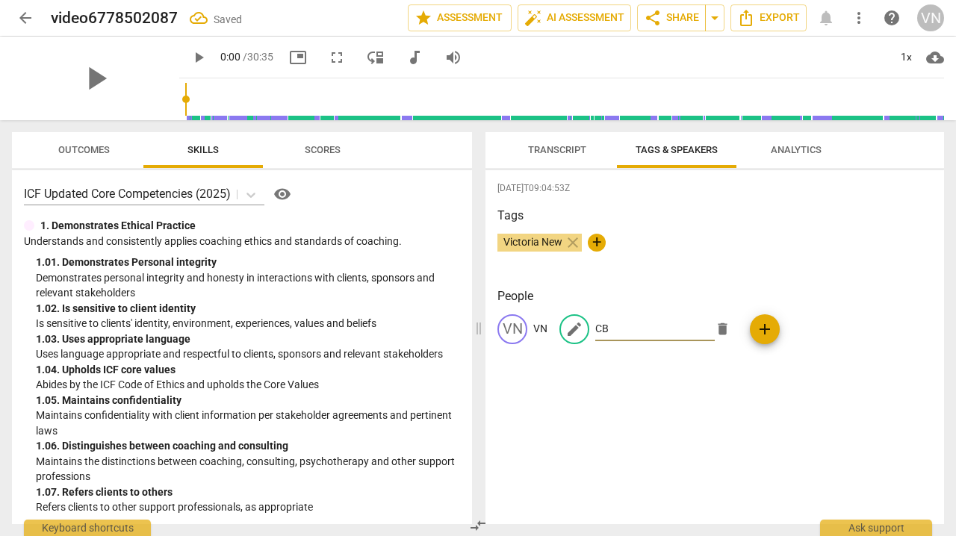
type input "CB"
click at [468, 356] on div "People VN VN edit CB delete add" at bounding box center [715, 328] width 435 height 81
click at [468, 330] on span "add" at bounding box center [636, 329] width 18 height 18
click at [468, 331] on span "edit" at bounding box center [575, 329] width 18 height 18
click at [468, 329] on input "CB" at bounding box center [655, 330] width 120 height 24
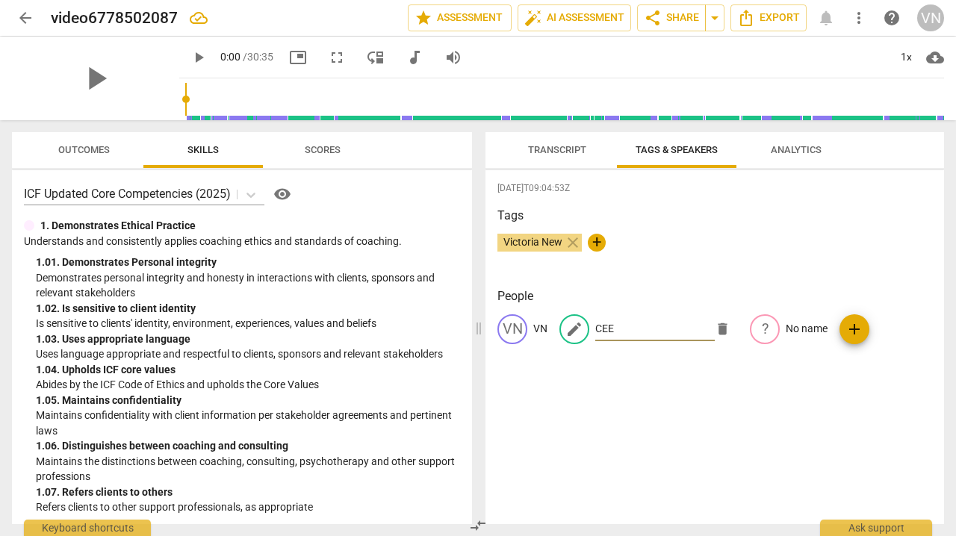
type input "CEE"
click at [468, 391] on div "[DATE]T09:04:53Z Tags Victoria New close + People VN VN edit CEE delete ? No na…" at bounding box center [715, 347] width 459 height 354
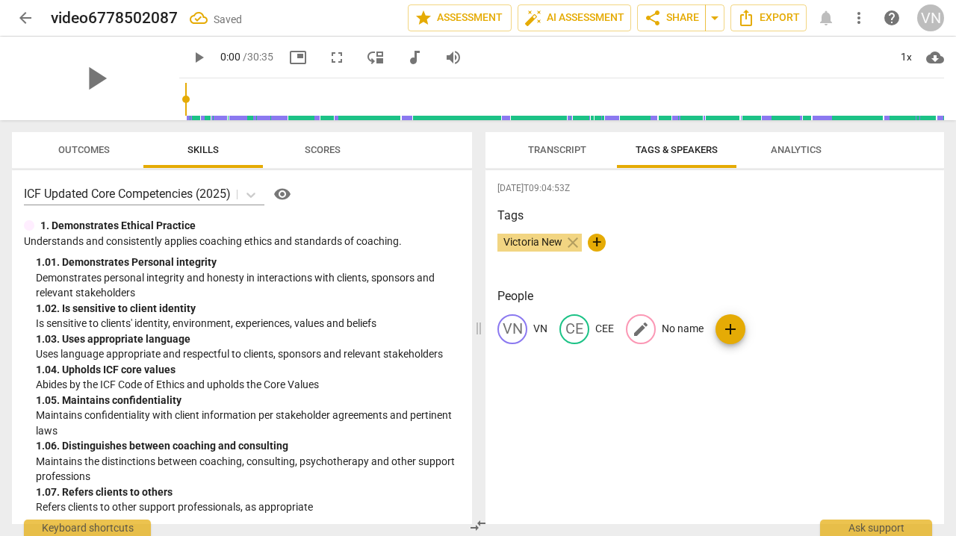
click at [468, 330] on span "edit" at bounding box center [641, 329] width 18 height 18
click at [468, 329] on span "delete" at bounding box center [789, 329] width 16 height 16
click at [468, 147] on span "Transcript" at bounding box center [557, 149] width 58 height 11
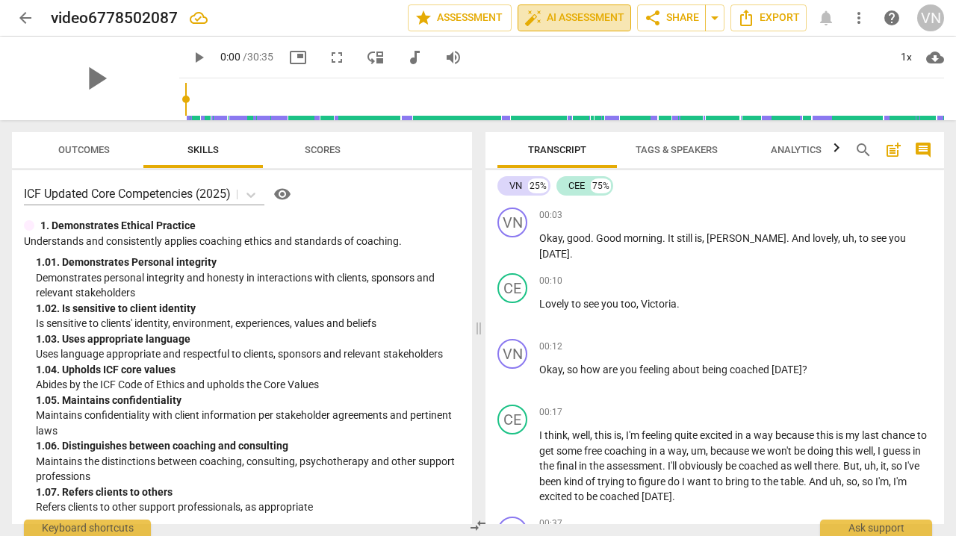
click at [468, 17] on span "auto_fix_high AI Assessment" at bounding box center [574, 18] width 100 height 18
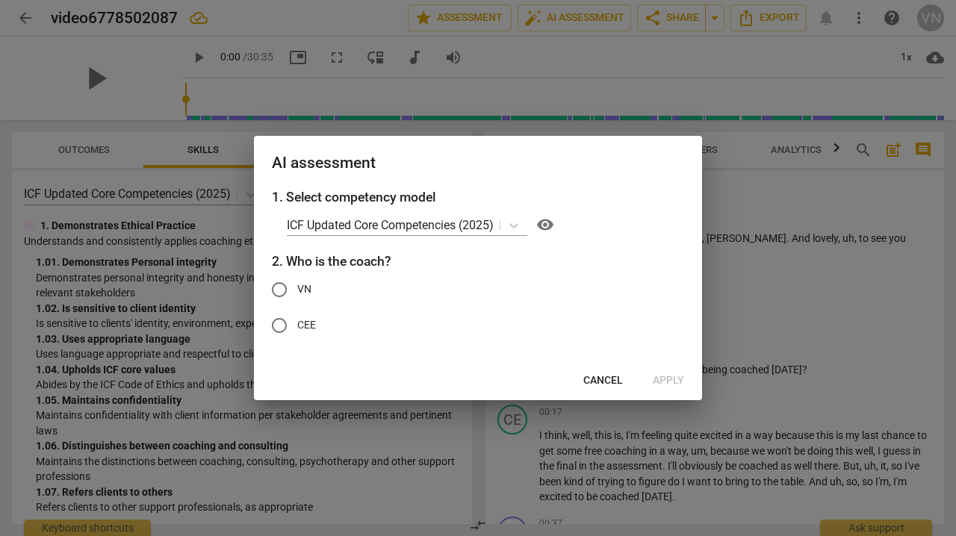
click at [277, 290] on input "VN" at bounding box center [279, 290] width 36 height 36
radio input "true"
click at [468, 379] on span "Apply" at bounding box center [668, 381] width 31 height 15
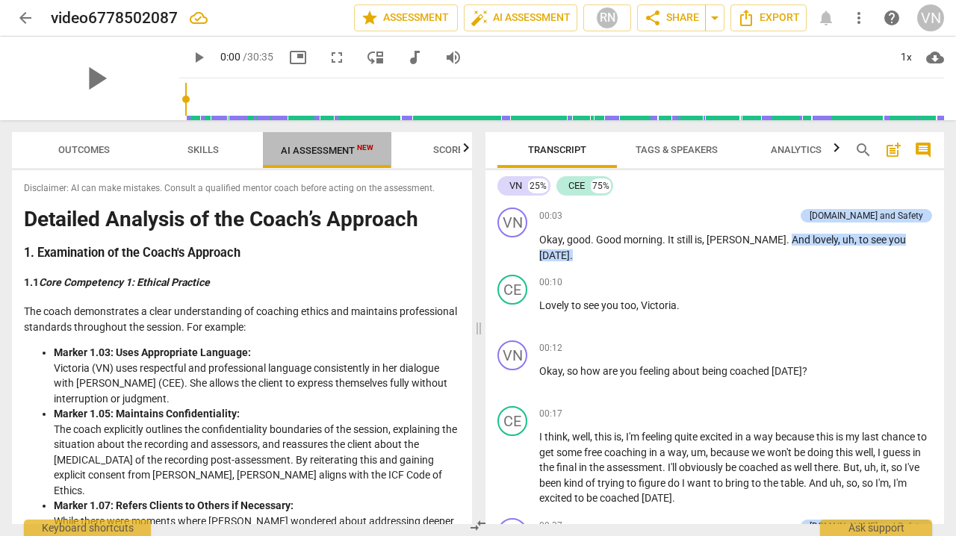
click at [315, 149] on span "AI Assessment New" at bounding box center [327, 150] width 93 height 11
click at [449, 149] on span "Scores" at bounding box center [451, 149] width 36 height 11
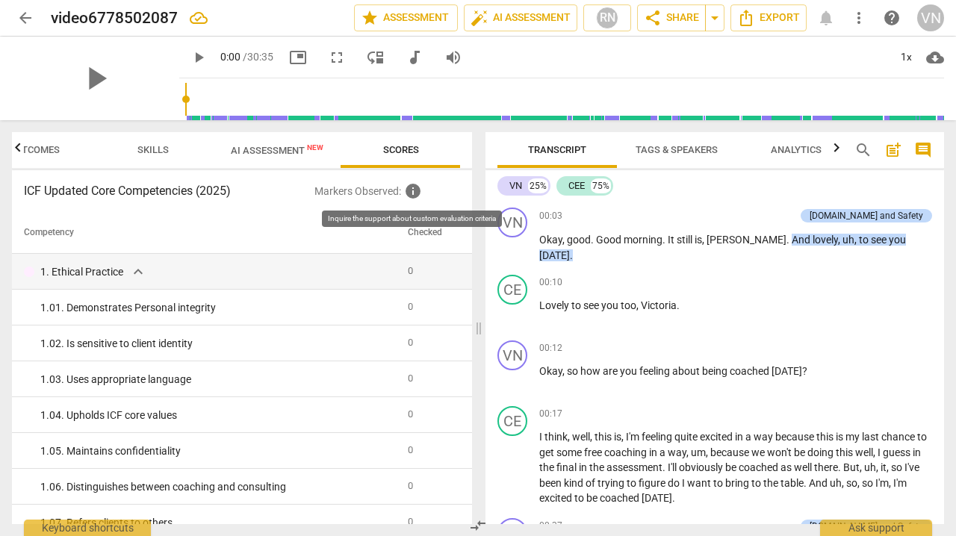
click at [415, 191] on span "info" at bounding box center [413, 191] width 18 height 18
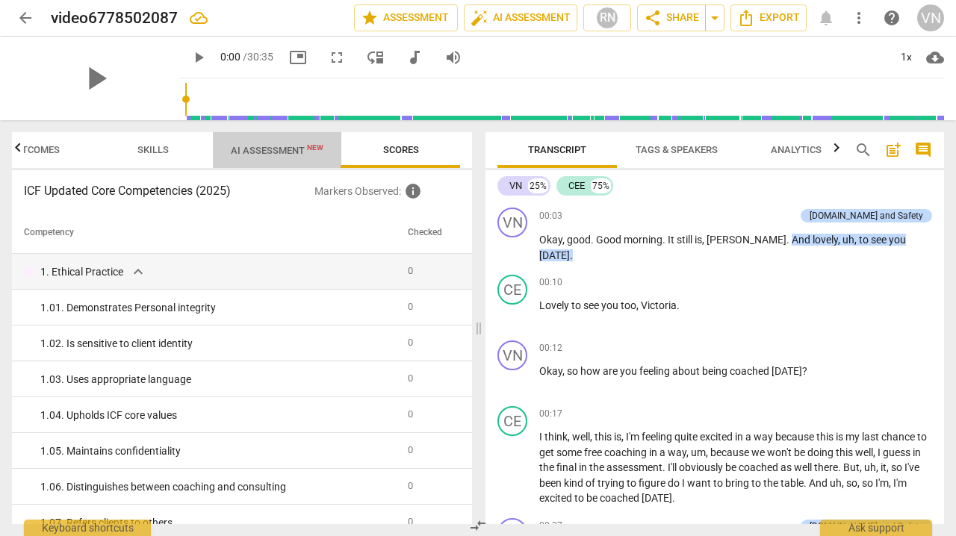
click at [259, 151] on span "AI Assessment New" at bounding box center [277, 150] width 93 height 11
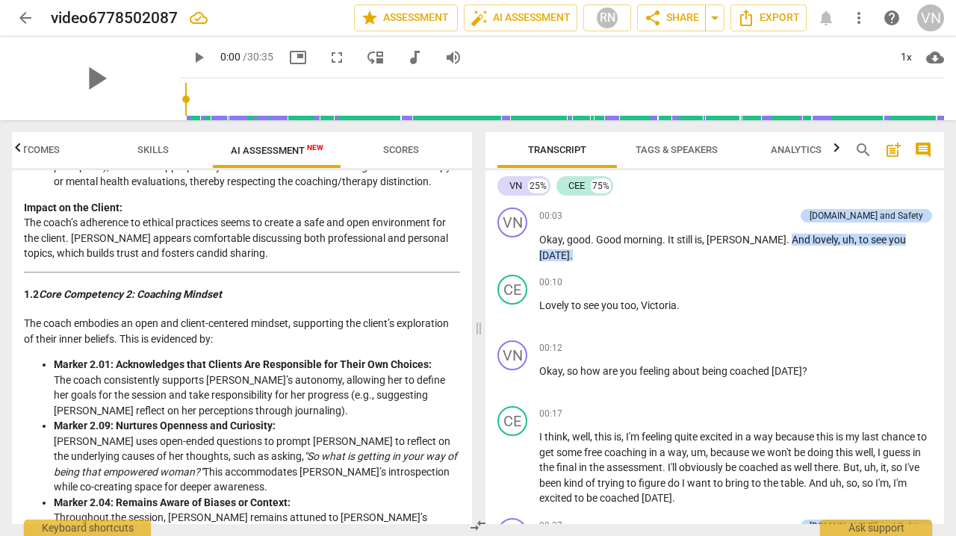
scroll to position [412, 0]
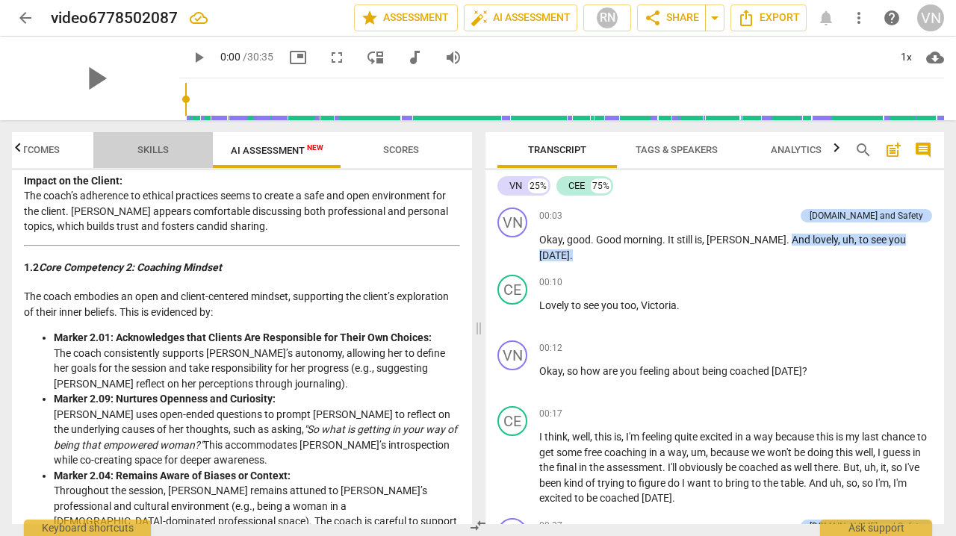
click at [157, 141] on span "Skills" at bounding box center [153, 150] width 67 height 20
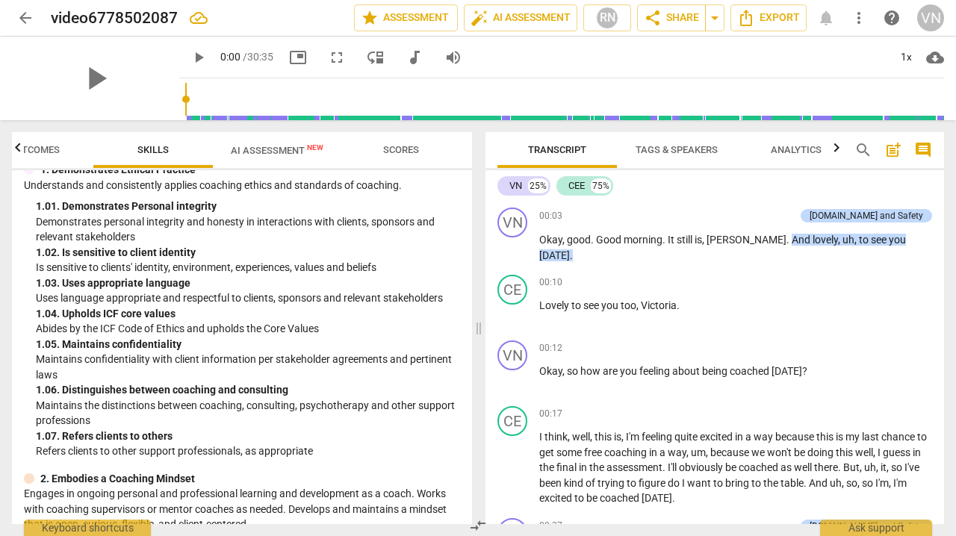
scroll to position [0, 0]
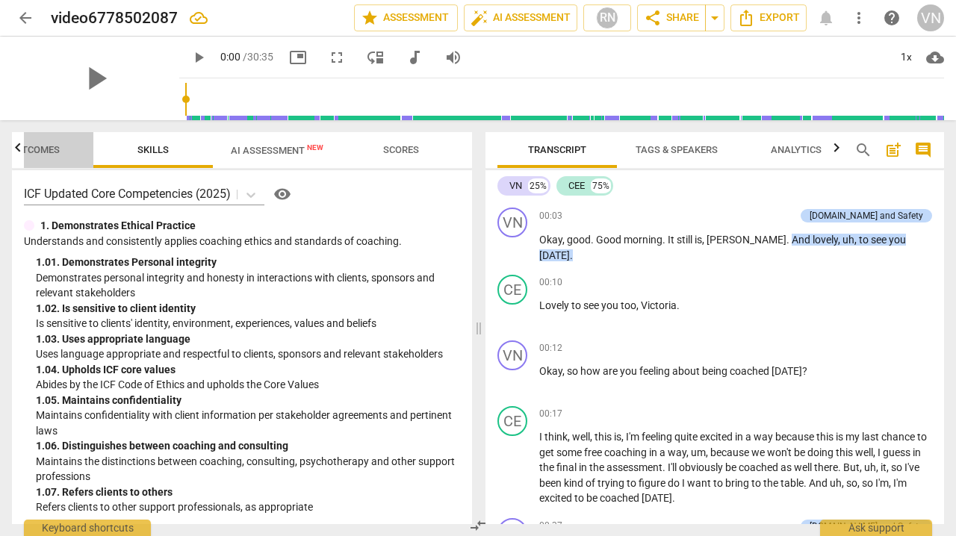
click at [29, 147] on span "Outcomes" at bounding box center [34, 149] width 52 height 11
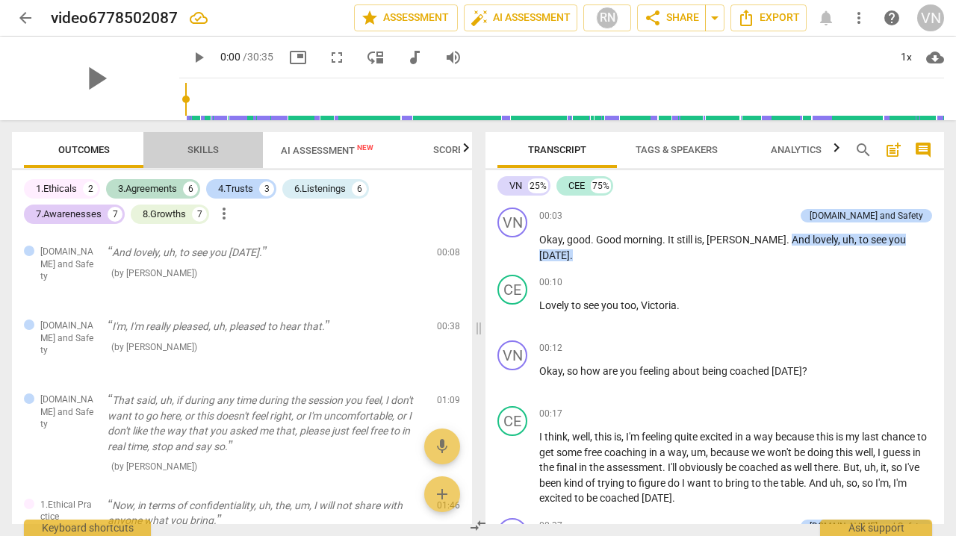
click at [193, 154] on span "Skills" at bounding box center [203, 149] width 31 height 11
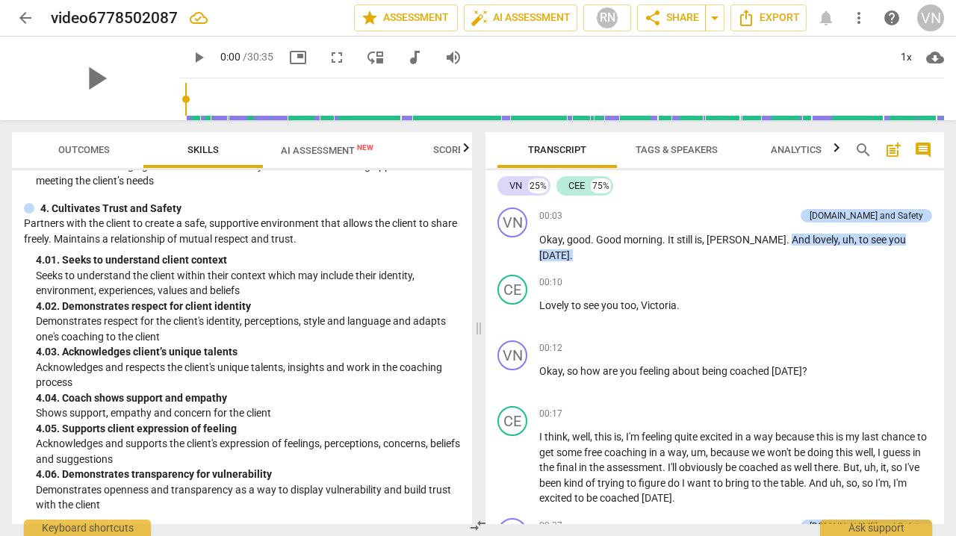
scroll to position [1345, 0]
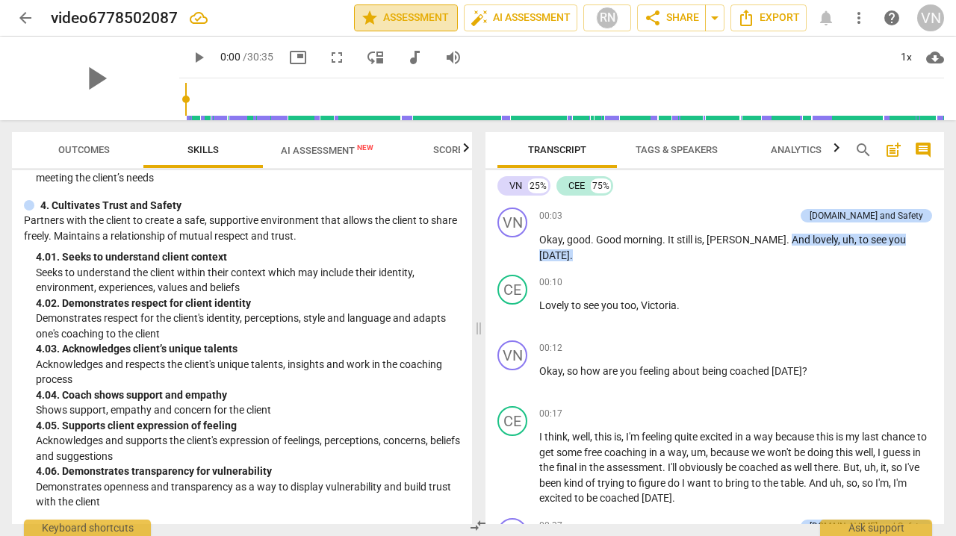
click at [380, 10] on span "star Assessment" at bounding box center [406, 18] width 90 height 18
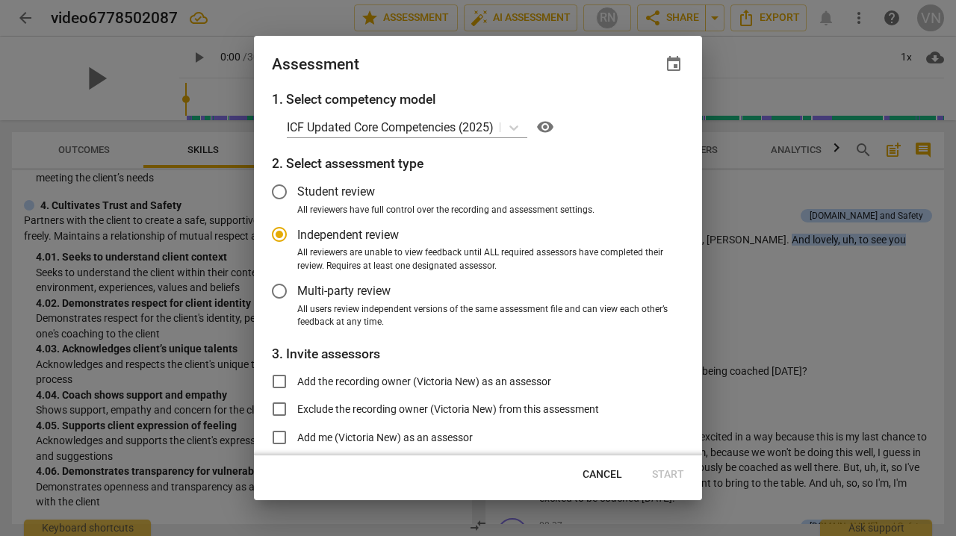
click at [468, 468] on span "Cancel" at bounding box center [603, 475] width 40 height 15
radio input "false"
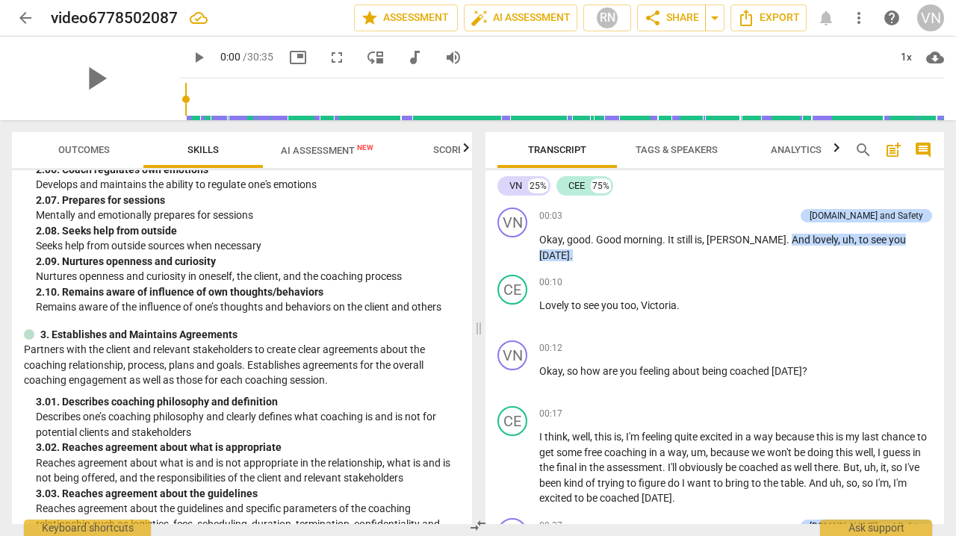
scroll to position [0, 0]
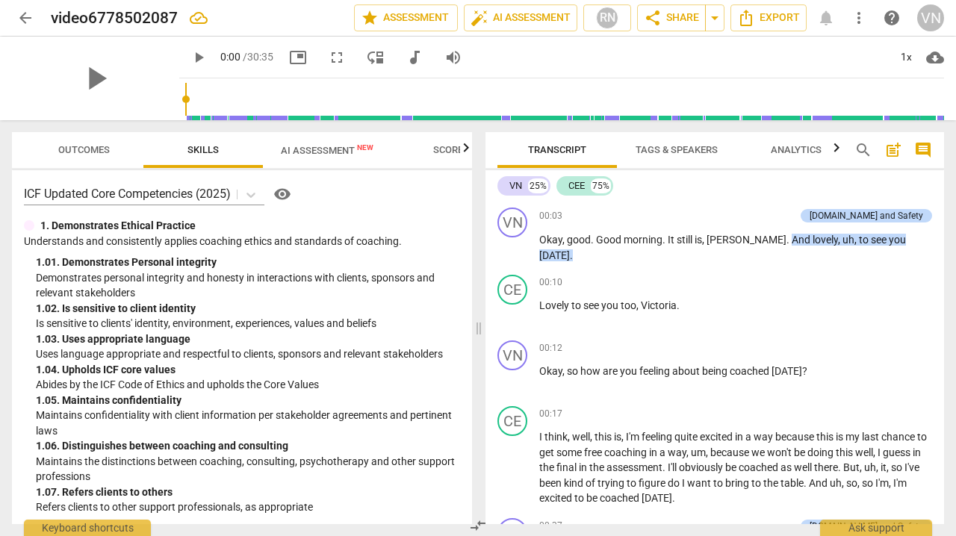
click at [326, 149] on span "AI Assessment New" at bounding box center [327, 150] width 93 height 11
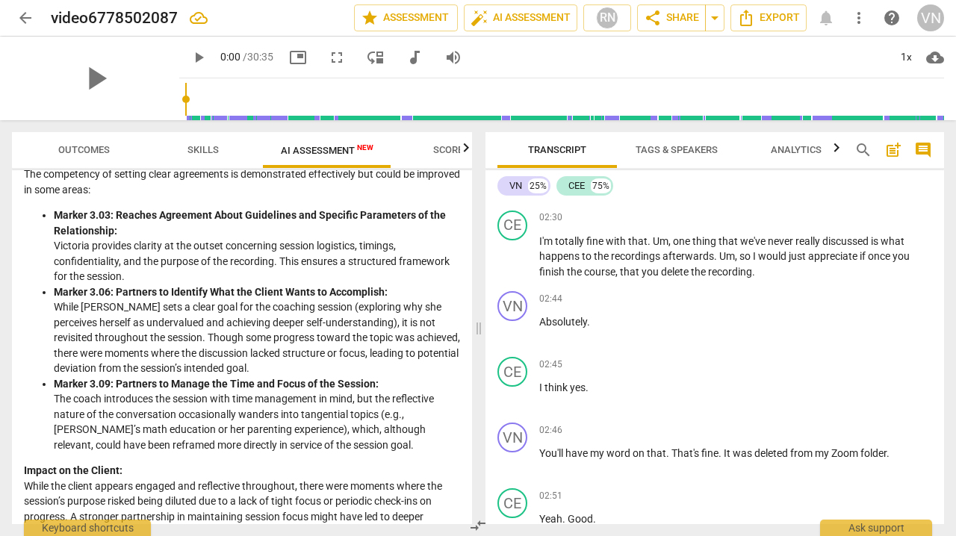
scroll to position [935, 0]
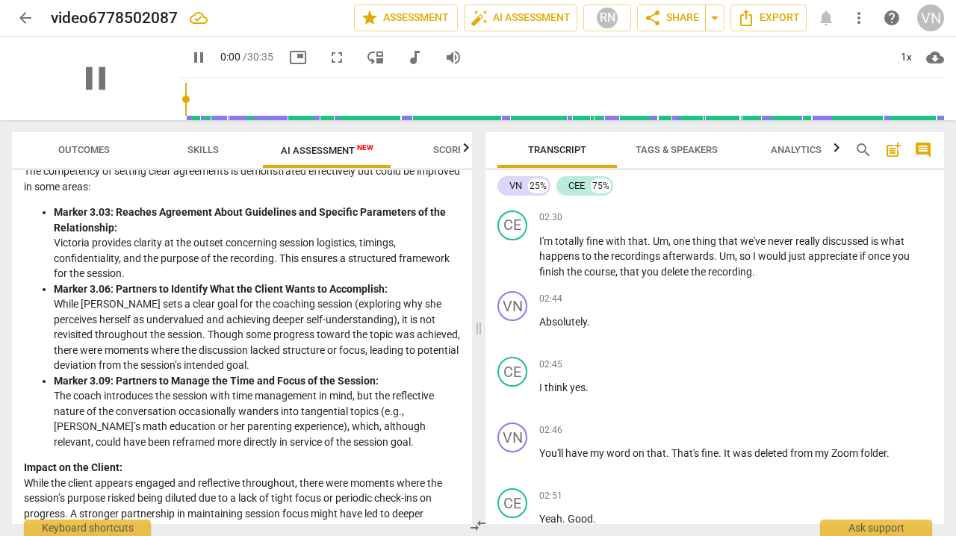
click at [326, 150] on button "AI Assessment New" at bounding box center [327, 150] width 128 height 36
click at [190, 52] on span "pause" at bounding box center [199, 58] width 18 height 18
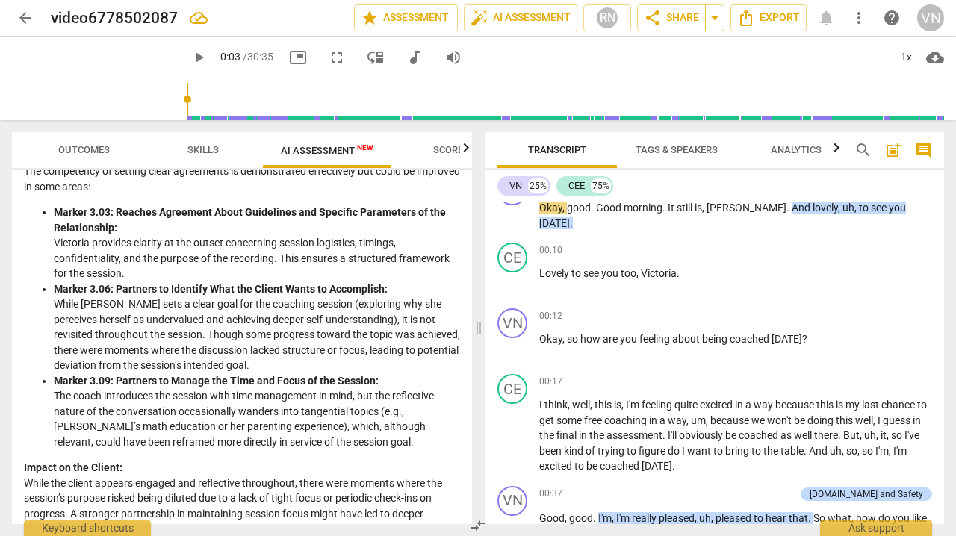
type input "3"
click at [244, 375] on strong "Marker 3.09: Partners to Manage the Time and Focus of the Session:" at bounding box center [216, 381] width 325 height 12
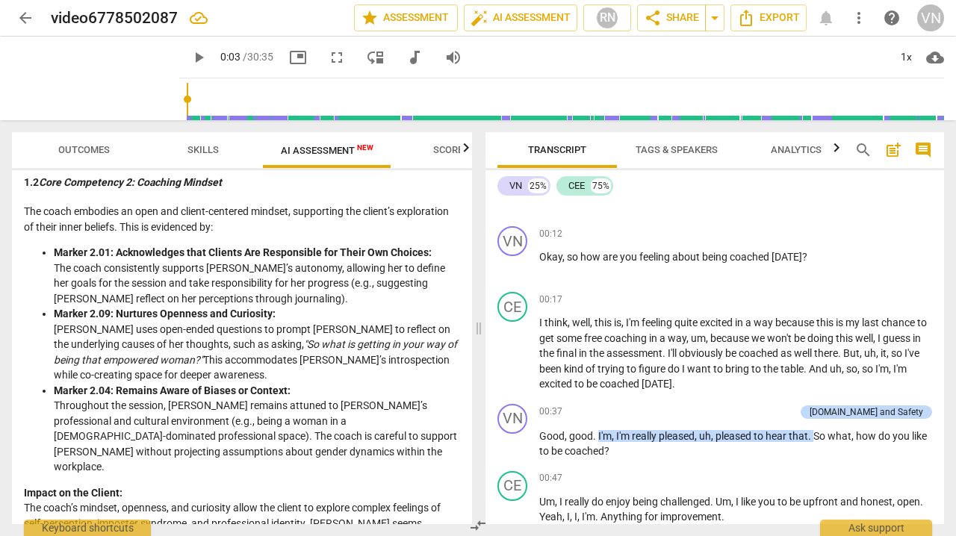
scroll to position [501, 0]
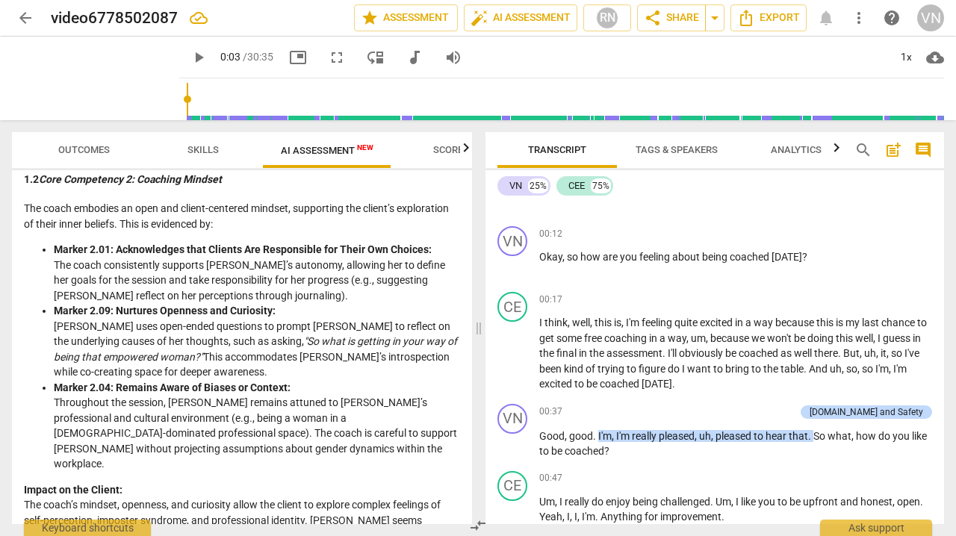
click at [21, 16] on span "arrow_back" at bounding box center [25, 18] width 18 height 18
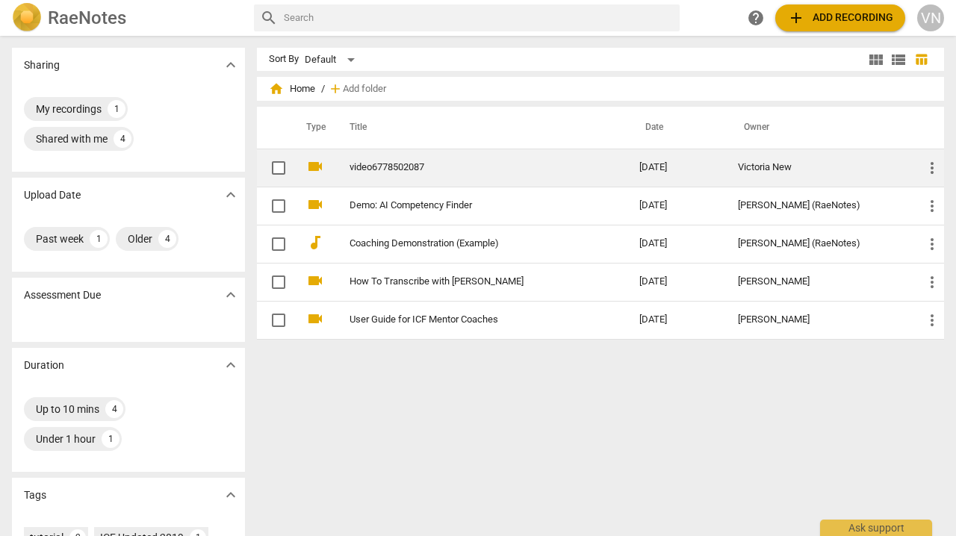
click at [418, 167] on link "video6778502087" at bounding box center [468, 167] width 236 height 11
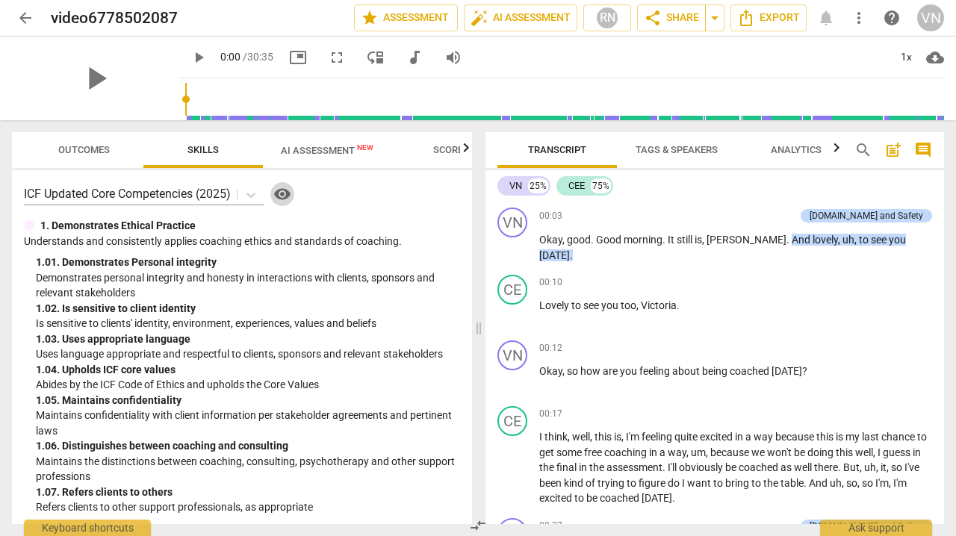
click at [285, 193] on span "visibility" at bounding box center [282, 194] width 18 height 18
click at [331, 154] on span "AI Assessment New" at bounding box center [327, 150] width 93 height 11
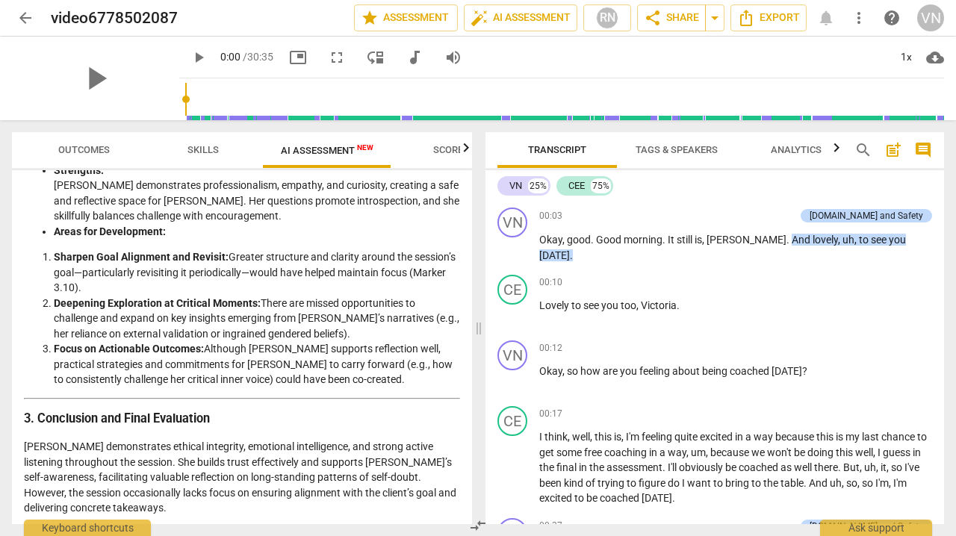
scroll to position [2489, 0]
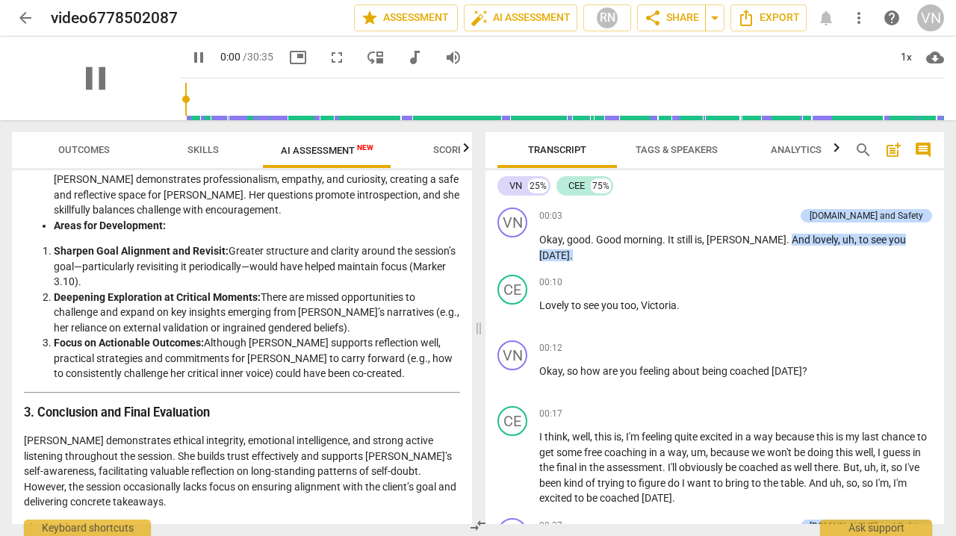
click at [326, 150] on button "AI Assessment New" at bounding box center [327, 150] width 128 height 36
click at [190, 55] on span "pause" at bounding box center [199, 58] width 18 height 18
type input "3"
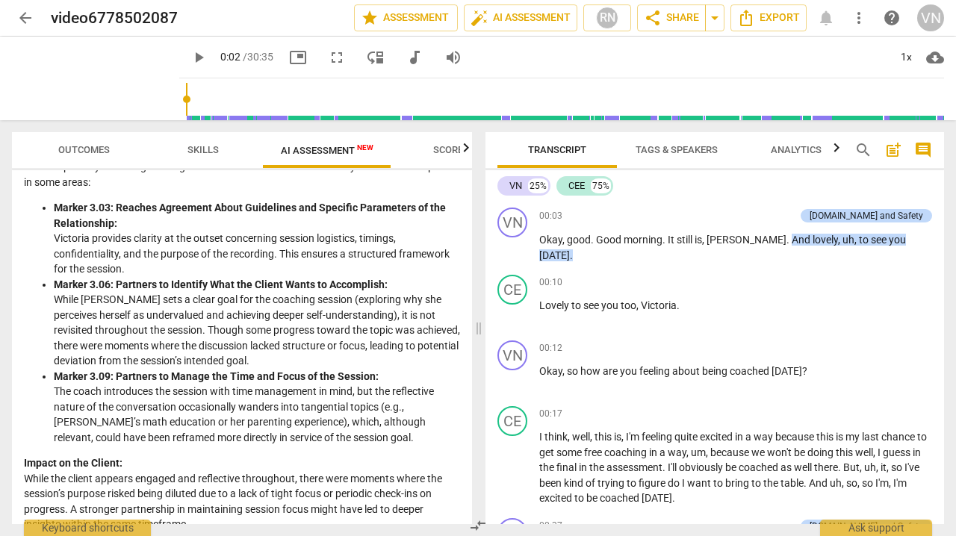
scroll to position [0, 0]
